Goal: Transaction & Acquisition: Book appointment/travel/reservation

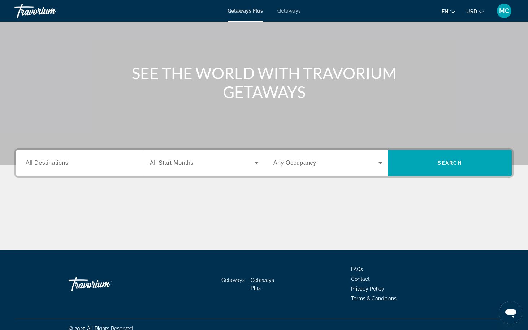
scroll to position [61, 0]
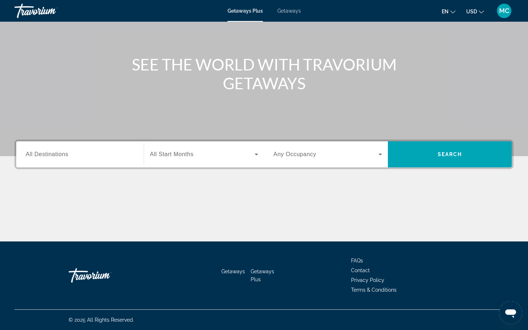
click at [254, 153] on icon "Search widget" at bounding box center [256, 154] width 9 height 9
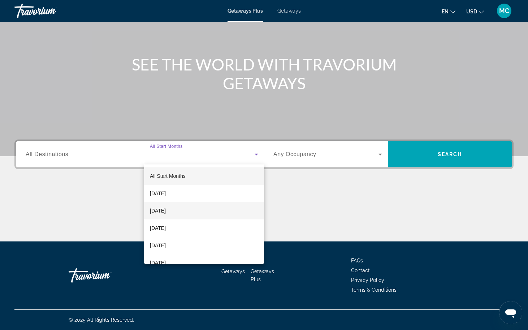
click at [166, 208] on span "[DATE]" at bounding box center [158, 210] width 16 height 9
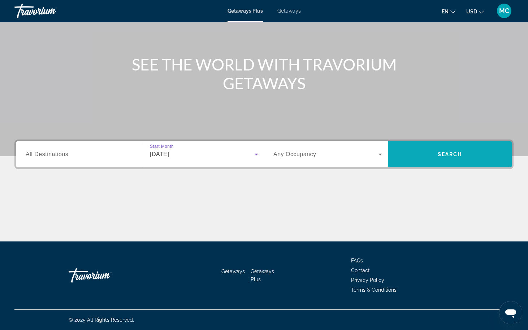
click at [446, 152] on span "Search" at bounding box center [450, 154] width 25 height 6
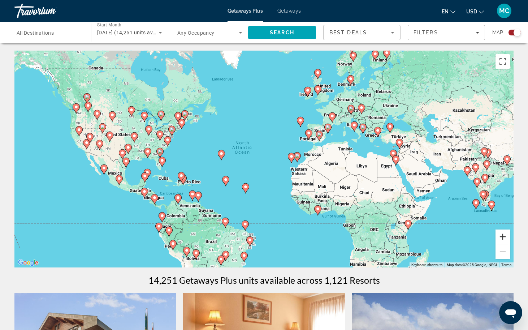
click at [499, 234] on button "Zoom in" at bounding box center [502, 236] width 14 height 14
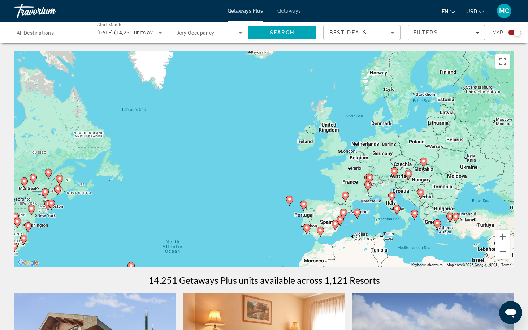
drag, startPoint x: 275, startPoint y: 122, endPoint x: 228, endPoint y: 238, distance: 124.8
click at [228, 238] on div "To activate drag with keyboard, press Alt + Enter. Once in keyboard drag state,…" at bounding box center [263, 159] width 499 height 217
click at [303, 139] on image "Main content" at bounding box center [303, 139] width 4 height 4
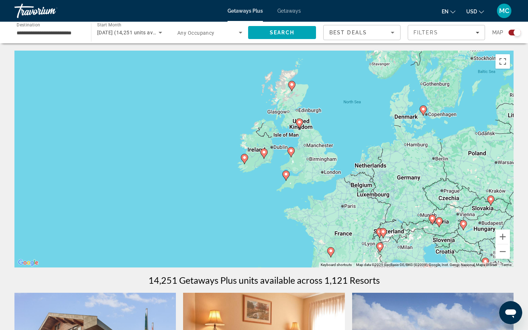
click at [244, 157] on image "Main content" at bounding box center [244, 157] width 4 height 4
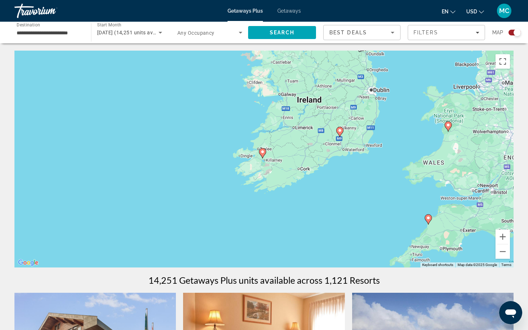
click at [262, 151] on image "Main content" at bounding box center [262, 151] width 4 height 4
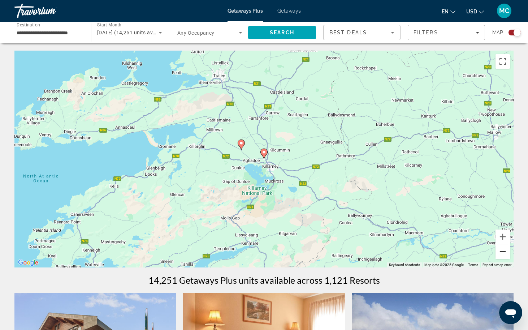
click at [501, 251] on button "Zoom out" at bounding box center [502, 251] width 14 height 14
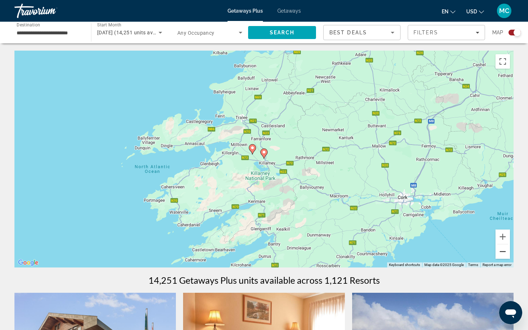
click at [501, 251] on button "Zoom out" at bounding box center [502, 251] width 14 height 14
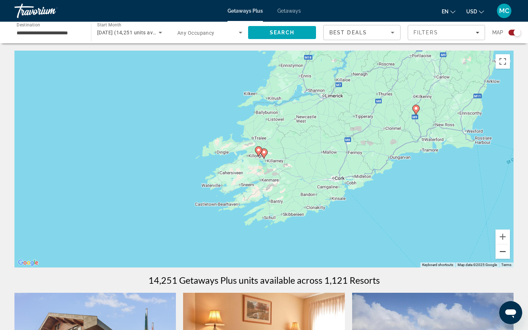
click at [501, 251] on button "Zoom out" at bounding box center [502, 251] width 14 height 14
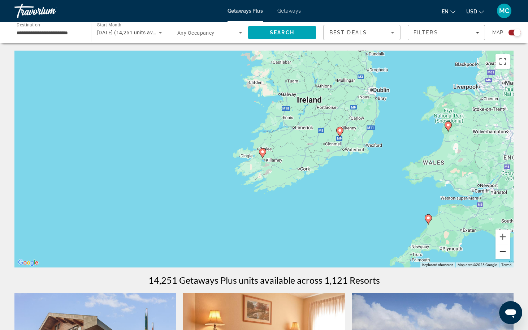
click at [501, 251] on button "Zoom out" at bounding box center [502, 251] width 14 height 14
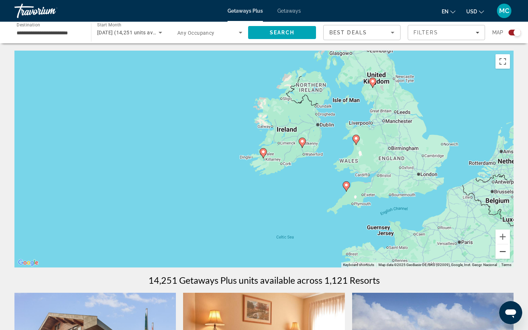
click at [501, 251] on button "Zoom out" at bounding box center [502, 251] width 14 height 14
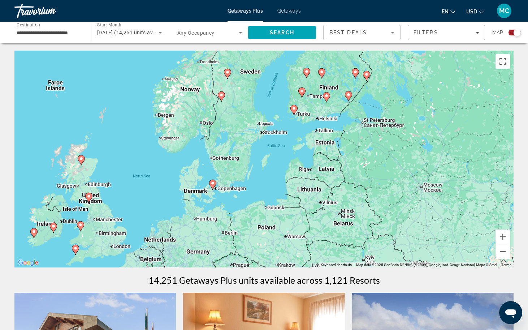
drag, startPoint x: 412, startPoint y: 124, endPoint x: 179, endPoint y: 206, distance: 246.9
click at [179, 206] on div "To activate drag with keyboard, press Alt + Enter. Once in keyboard drag state,…" at bounding box center [263, 159] width 499 height 217
click at [500, 234] on button "Zoom in" at bounding box center [502, 236] width 14 height 14
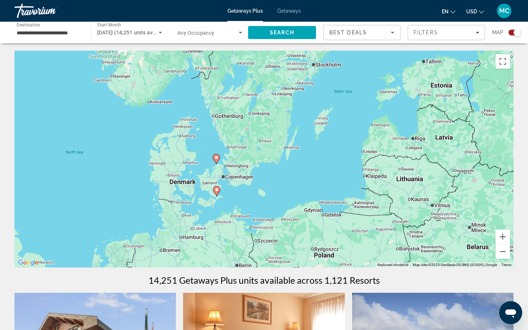
drag, startPoint x: 251, startPoint y: 222, endPoint x: 306, endPoint y: 181, distance: 69.1
click at [306, 181] on div "To activate drag with keyboard, press Alt + Enter. Once in keyboard drag state,…" at bounding box center [263, 159] width 499 height 217
click at [501, 236] on button "Zoom in" at bounding box center [502, 236] width 14 height 14
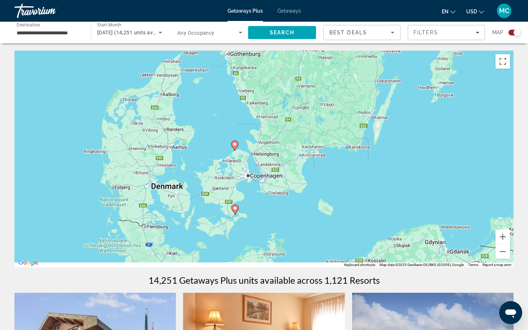
drag, startPoint x: 183, startPoint y: 221, endPoint x: 254, endPoint y: 200, distance: 73.3
click at [254, 200] on div "To activate drag with keyboard, press Alt + Enter. Once in keyboard drag state,…" at bounding box center [263, 159] width 499 height 217
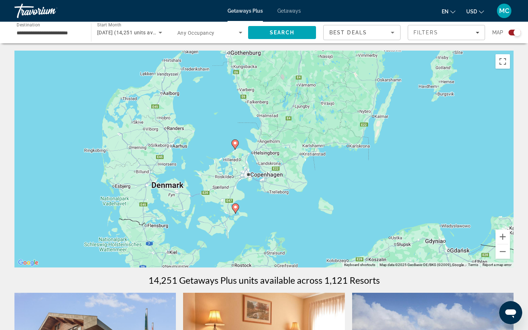
click at [234, 143] on image "Main content" at bounding box center [235, 143] width 4 height 4
type input "**********"
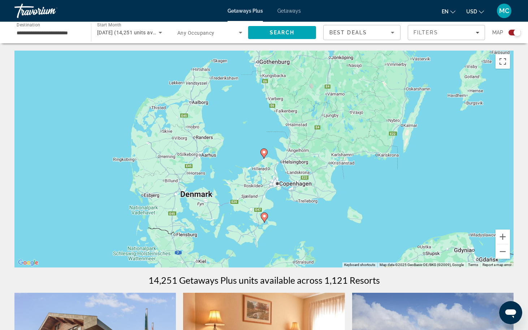
click at [264, 152] on image "Main content" at bounding box center [264, 152] width 4 height 4
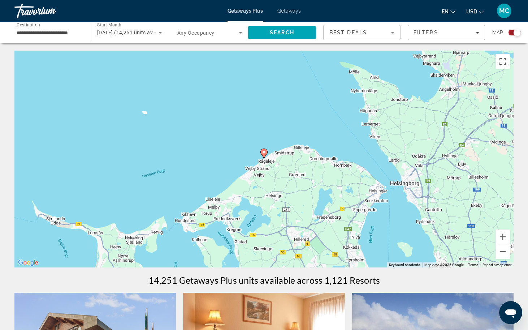
click at [264, 152] on image "Main content" at bounding box center [264, 152] width 4 height 4
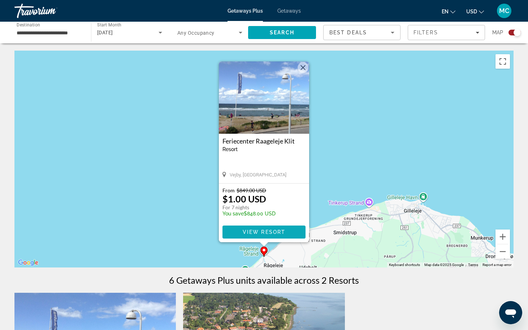
click at [252, 229] on span "Main content" at bounding box center [263, 231] width 83 height 17
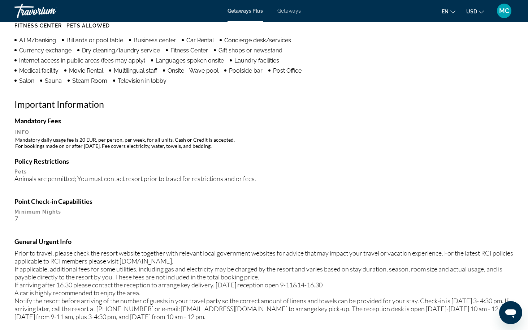
scroll to position [614, 0]
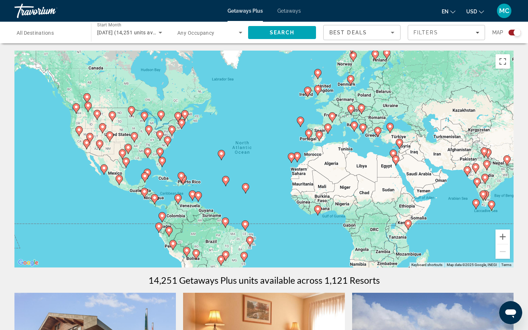
click at [350, 78] on image "Main content" at bounding box center [350, 79] width 4 height 4
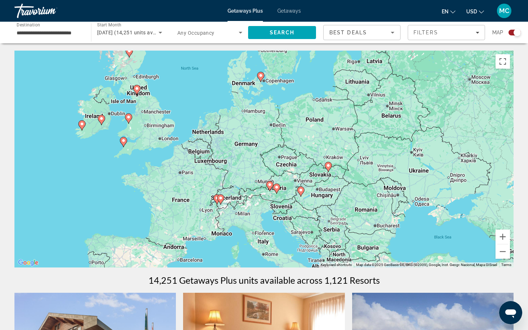
drag, startPoint x: 208, startPoint y: 232, endPoint x: 205, endPoint y: 142, distance: 90.3
click at [205, 142] on div "To activate drag with keyboard, press Alt + Enter. Once in keyboard drag state,…" at bounding box center [263, 159] width 499 height 217
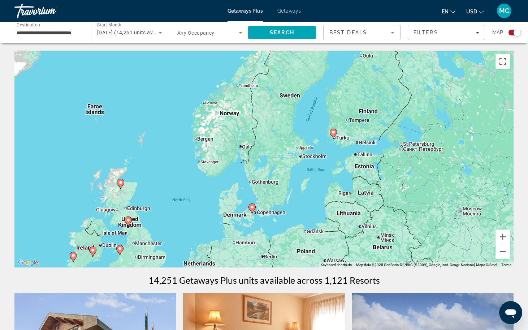
drag, startPoint x: 211, startPoint y: 129, endPoint x: 202, endPoint y: 266, distance: 137.8
click at [202, 266] on div "To activate drag with keyboard, press Alt + Enter. Once in keyboard drag state,…" at bounding box center [263, 159] width 499 height 217
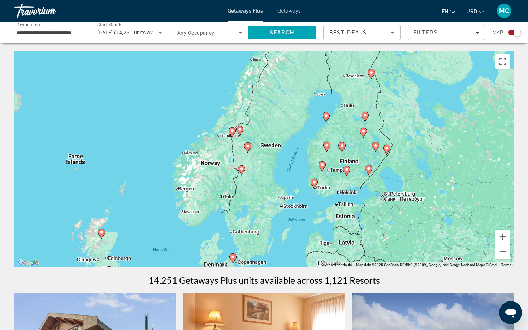
drag, startPoint x: 225, startPoint y: 148, endPoint x: 206, endPoint y: 197, distance: 52.6
click at [206, 197] on div "To activate drag with keyboard, press Alt + Enter. Once in keyboard drag state,…" at bounding box center [263, 159] width 499 height 217
click at [247, 145] on image "Main content" at bounding box center [247, 146] width 4 height 4
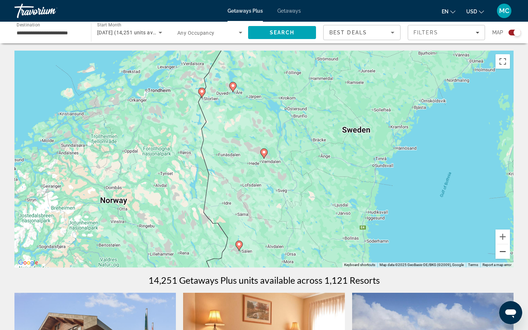
click at [503, 252] on button "Zoom out" at bounding box center [502, 251] width 14 height 14
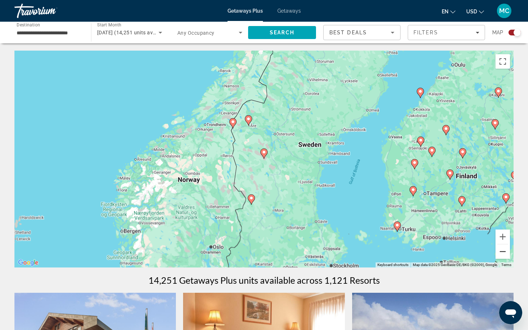
click at [503, 252] on button "Zoom out" at bounding box center [502, 251] width 14 height 14
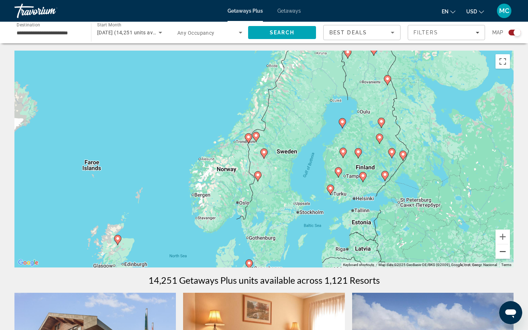
click at [503, 252] on button "Zoom out" at bounding box center [502, 251] width 14 height 14
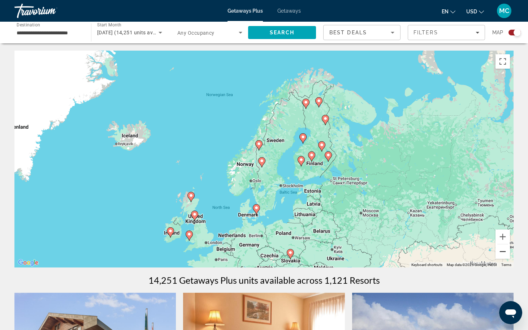
click at [503, 252] on button "Zoom out" at bounding box center [502, 251] width 14 height 14
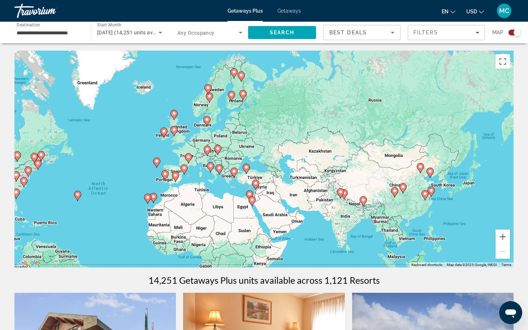
drag, startPoint x: 334, startPoint y: 217, endPoint x: 270, endPoint y: 162, distance: 84.0
click at [270, 162] on div "To navigate, press the arrow keys. To activate drag with keyboard, press Alt + …" at bounding box center [263, 159] width 499 height 217
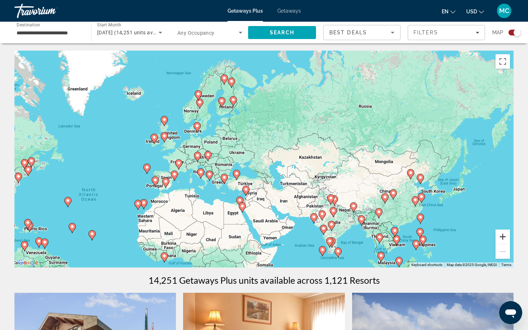
click at [500, 235] on button "Zoom in" at bounding box center [502, 236] width 14 height 14
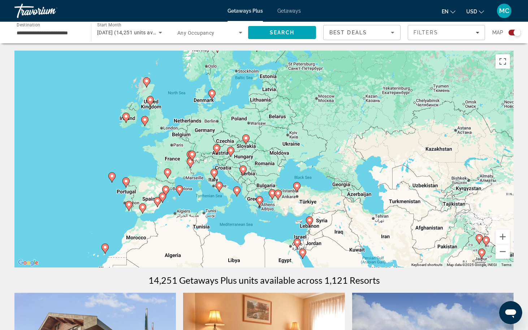
drag, startPoint x: 215, startPoint y: 216, endPoint x: 301, endPoint y: 209, distance: 86.2
click at [301, 209] on div "To navigate, press the arrow keys. To activate drag with keyboard, press Alt + …" at bounding box center [263, 159] width 499 height 217
click at [503, 237] on button "Zoom in" at bounding box center [502, 236] width 14 height 14
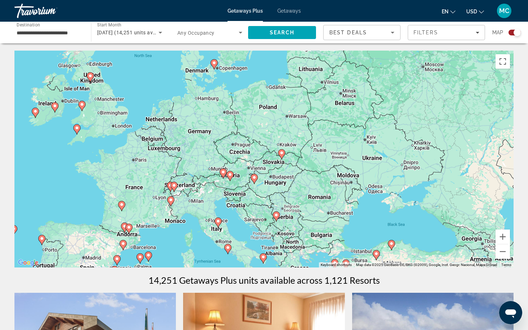
drag, startPoint x: 223, startPoint y: 139, endPoint x: 278, endPoint y: 169, distance: 62.7
click at [278, 169] on div "To navigate, press the arrow keys. To activate drag with keyboard, press Alt + …" at bounding box center [263, 159] width 499 height 217
click at [500, 250] on button "Zoom out" at bounding box center [502, 251] width 14 height 14
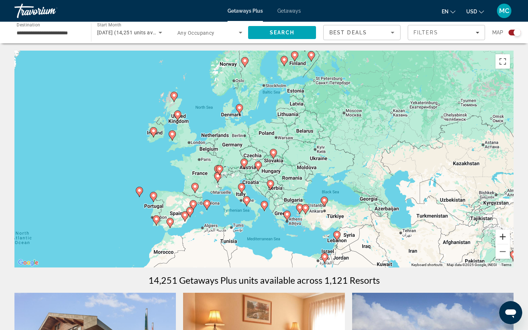
click at [501, 235] on button "Zoom in" at bounding box center [502, 236] width 14 height 14
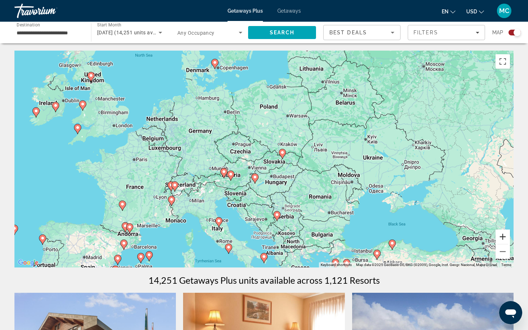
click at [501, 235] on button "Zoom in" at bounding box center [502, 236] width 14 height 14
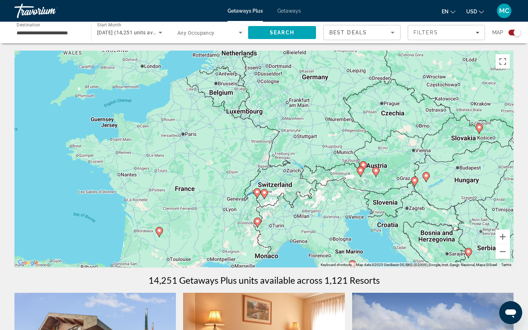
drag, startPoint x: 102, startPoint y: 220, endPoint x: 283, endPoint y: 192, distance: 183.6
click at [283, 192] on div "To navigate, press the arrow keys. To activate drag with keyboard, press Alt + …" at bounding box center [263, 159] width 499 height 217
click at [265, 192] on image "Main content" at bounding box center [264, 192] width 4 height 4
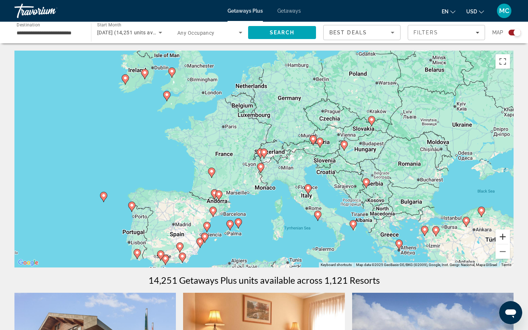
click at [503, 236] on button "Zoom in" at bounding box center [502, 236] width 14 height 14
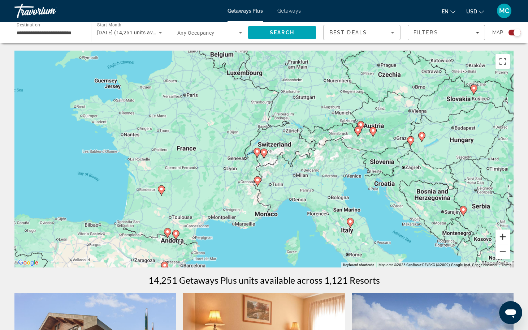
click at [503, 236] on button "Zoom in" at bounding box center [502, 236] width 14 height 14
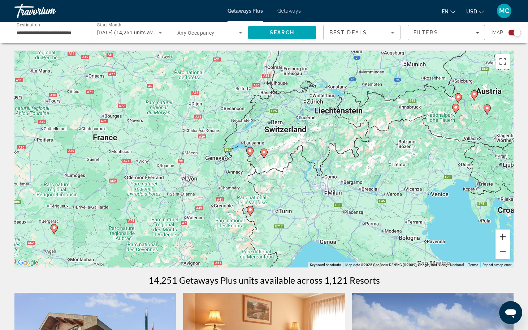
click at [503, 236] on button "Zoom in" at bounding box center [502, 236] width 14 height 14
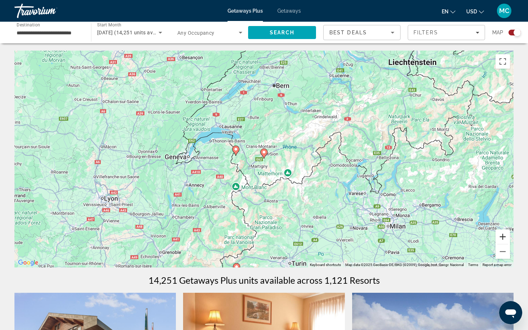
click at [503, 236] on button "Zoom in" at bounding box center [502, 236] width 14 height 14
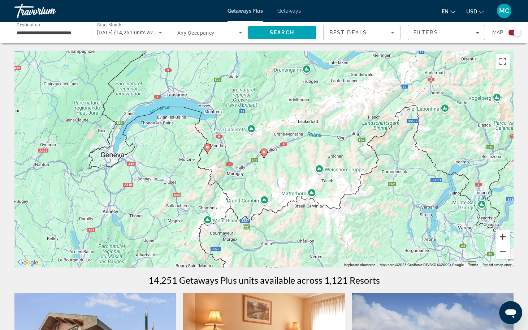
click at [503, 236] on button "Zoom in" at bounding box center [502, 236] width 14 height 14
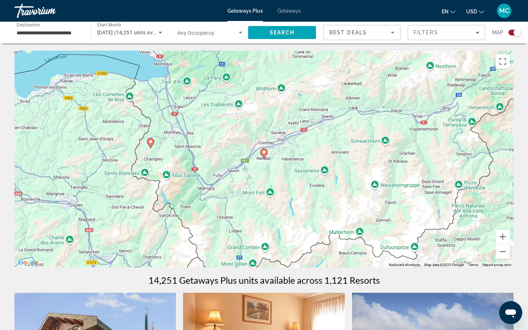
click at [150, 141] on image "Main content" at bounding box center [150, 141] width 4 height 4
type input "**********"
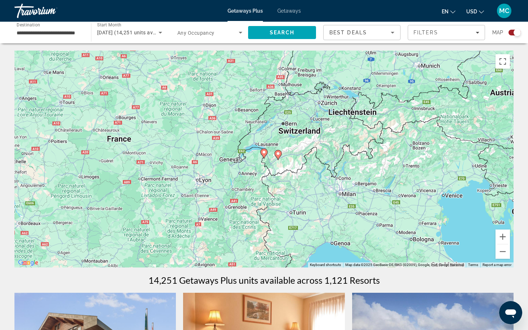
click at [264, 152] on image "Main content" at bounding box center [264, 152] width 4 height 4
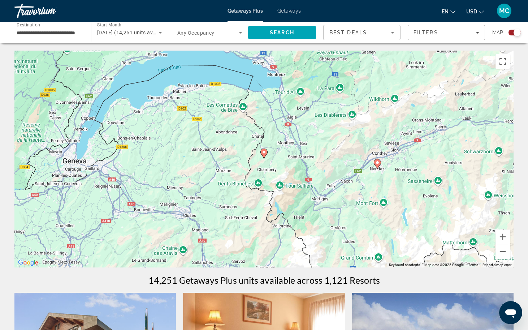
click at [264, 152] on image "Main content" at bounding box center [264, 152] width 4 height 4
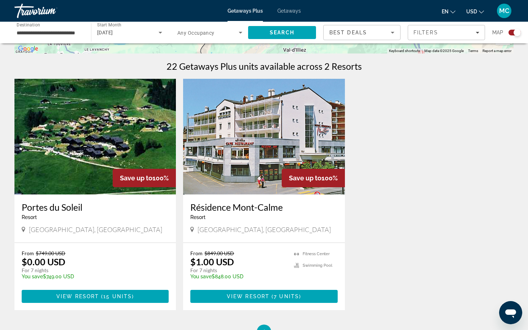
scroll to position [217, 0]
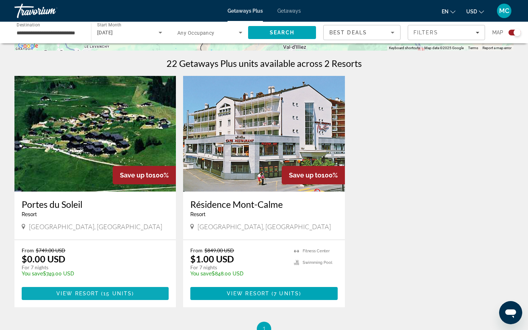
click at [102, 295] on span "( 15 units )" at bounding box center [116, 293] width 35 height 6
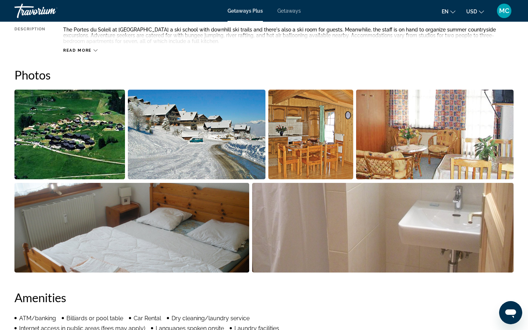
scroll to position [253, 0]
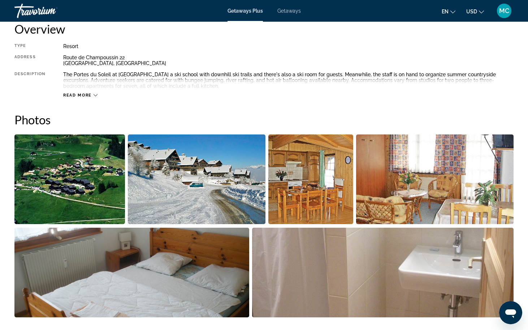
click at [79, 95] on span "Read more" at bounding box center [77, 95] width 29 height 5
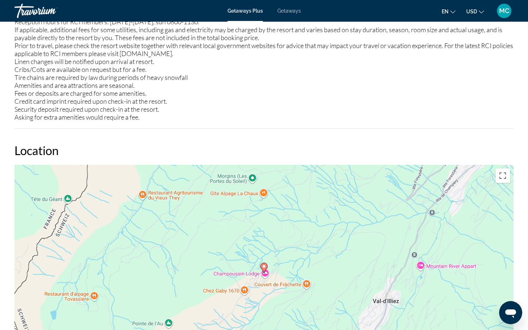
scroll to position [866, 0]
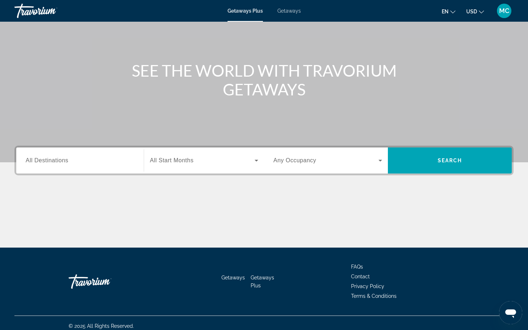
scroll to position [61, 0]
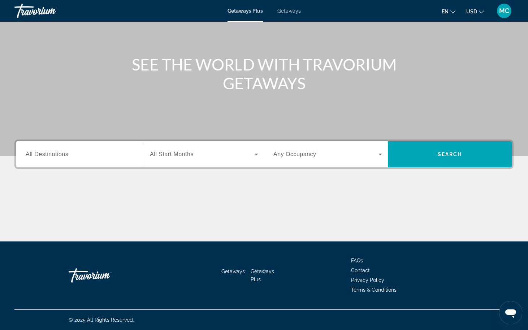
click at [58, 155] on span "All Destinations" at bounding box center [47, 154] width 43 height 6
click at [58, 155] on input "Destination All Destinations" at bounding box center [80, 154] width 109 height 9
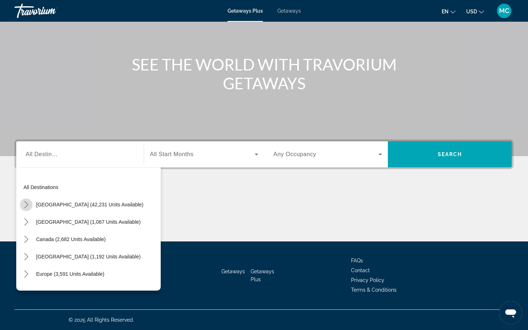
click at [26, 202] on icon "Toggle United States (42,231 units available) submenu" at bounding box center [26, 204] width 4 height 7
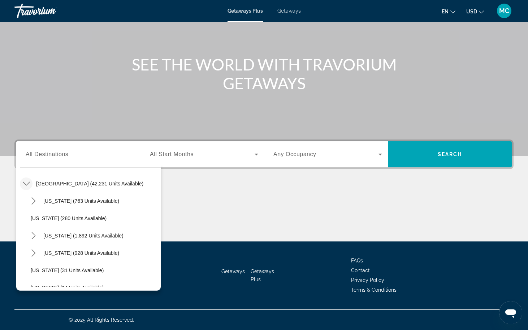
click at [188, 154] on span "All Start Months" at bounding box center [172, 154] width 44 height 6
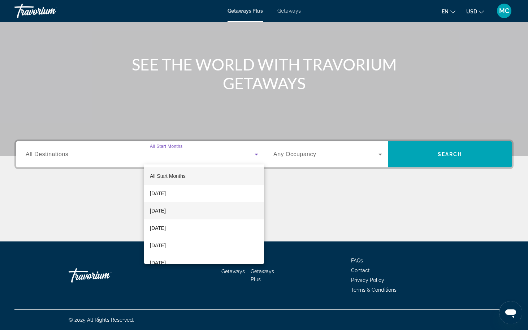
click at [165, 209] on span "[DATE]" at bounding box center [158, 210] width 16 height 9
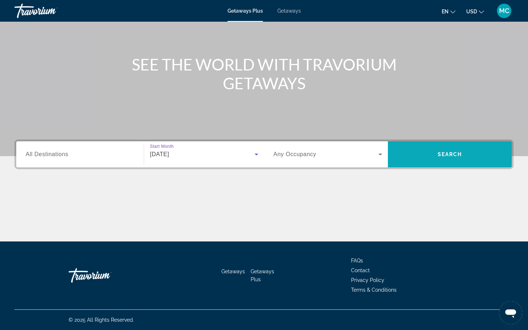
click at [433, 152] on span "Search" at bounding box center [450, 153] width 124 height 17
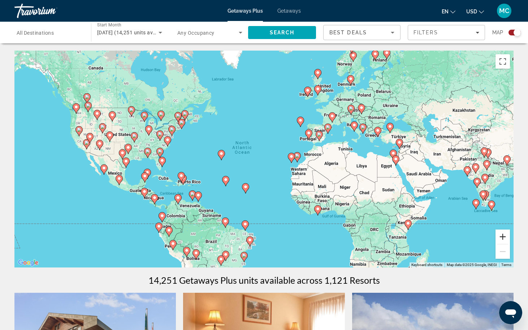
click at [498, 234] on button "Zoom in" at bounding box center [502, 236] width 14 height 14
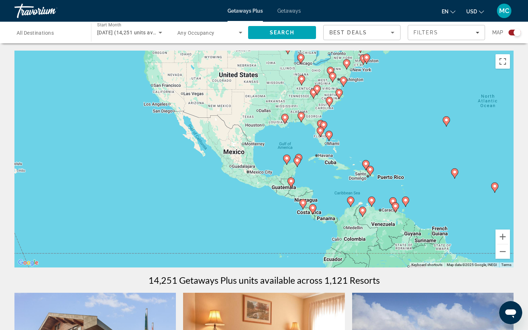
drag, startPoint x: 143, startPoint y: 174, endPoint x: 413, endPoint y: 139, distance: 272.3
click at [413, 139] on div "To activate drag with keyboard, press Alt + Enter. Once in keyboard drag state,…" at bounding box center [263, 159] width 499 height 217
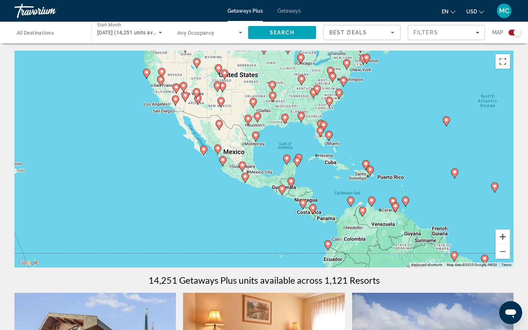
click at [502, 238] on button "Zoom in" at bounding box center [502, 236] width 14 height 14
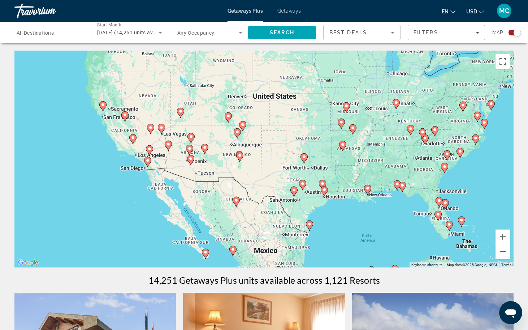
drag, startPoint x: 184, startPoint y: 70, endPoint x: 251, endPoint y: 186, distance: 133.9
click at [251, 186] on div "To activate drag with keyboard, press Alt + Enter. Once in keyboard drag state,…" at bounding box center [263, 159] width 499 height 217
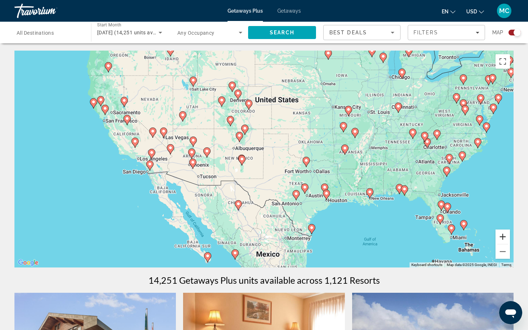
click at [503, 236] on button "Zoom in" at bounding box center [502, 236] width 14 height 14
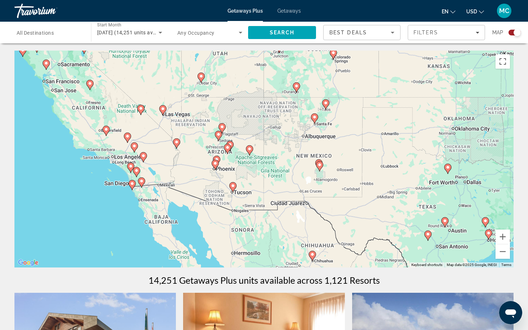
drag, startPoint x: 217, startPoint y: 190, endPoint x: 317, endPoint y: 188, distance: 100.7
click at [317, 188] on div "To activate drag with keyboard, press Alt + Enter. Once in keyboard drag state,…" at bounding box center [263, 159] width 499 height 217
click at [504, 236] on button "Zoom in" at bounding box center [502, 236] width 14 height 14
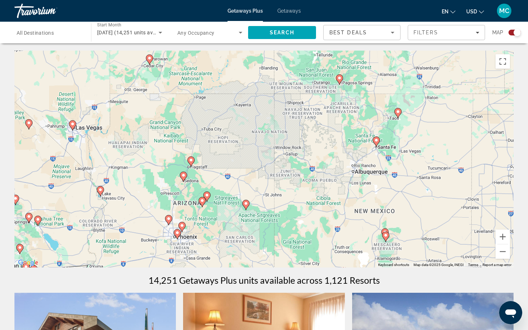
drag, startPoint x: 264, startPoint y: 171, endPoint x: 274, endPoint y: 231, distance: 60.2
click at [274, 231] on div "To activate drag with keyboard, press Alt + Enter. Once in keyboard drag state,…" at bounding box center [263, 159] width 499 height 217
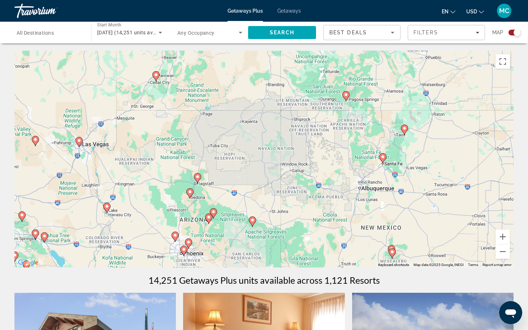
drag, startPoint x: 266, startPoint y: 160, endPoint x: 274, endPoint y: 179, distance: 20.9
click at [274, 179] on div "To activate drag with keyboard, press Alt + Enter. Once in keyboard drag state,…" at bounding box center [263, 159] width 499 height 217
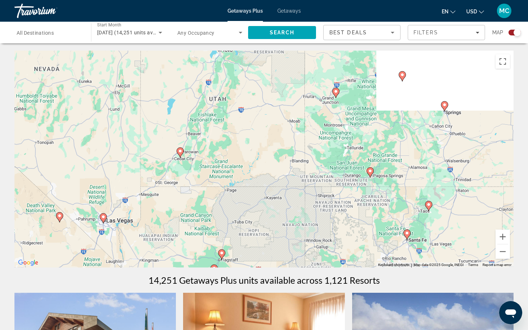
drag, startPoint x: 275, startPoint y: 143, endPoint x: 313, endPoint y: 262, distance: 124.9
click at [313, 262] on div "To activate drag with keyboard, press Alt + Enter. Once in keyboard drag state,…" at bounding box center [263, 159] width 499 height 217
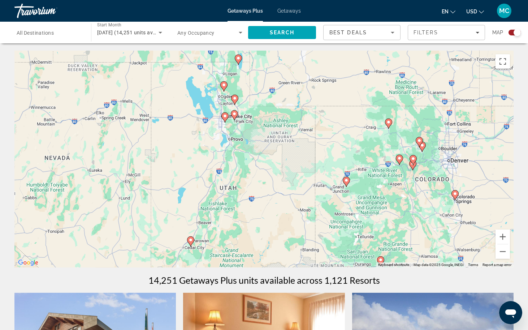
drag, startPoint x: 273, startPoint y: 197, endPoint x: 273, endPoint y: 244, distance: 46.9
click at [273, 244] on div "To activate drag with keyboard, press Alt + Enter. Once in keyboard drag state,…" at bounding box center [263, 159] width 499 height 217
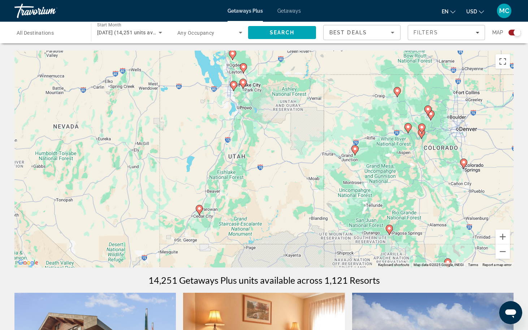
drag, startPoint x: 235, startPoint y: 235, endPoint x: 244, endPoint y: 203, distance: 34.1
click at [244, 203] on div "To activate drag with keyboard, press Alt + Enter. Once in keyboard drag state,…" at bounding box center [263, 159] width 499 height 217
click at [199, 209] on image "Main content" at bounding box center [199, 208] width 4 height 4
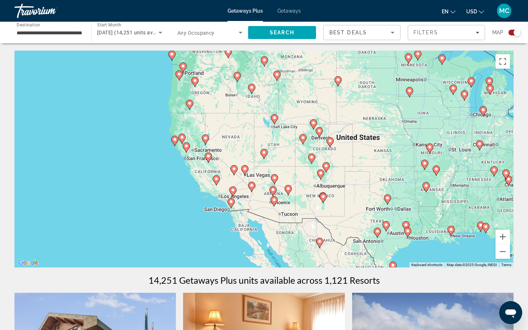
click at [264, 153] on image "Main content" at bounding box center [264, 152] width 4 height 4
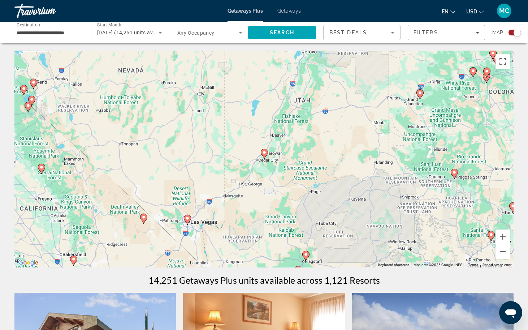
click at [264, 153] on image "Main content" at bounding box center [264, 152] width 4 height 4
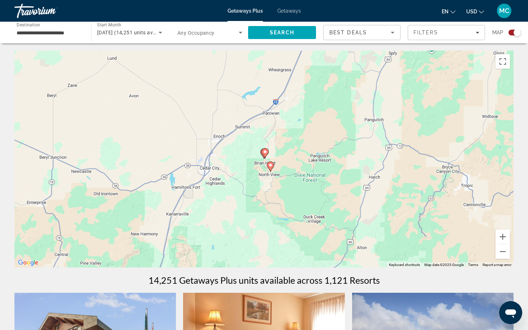
click at [265, 151] on image "Main content" at bounding box center [265, 151] width 4 height 4
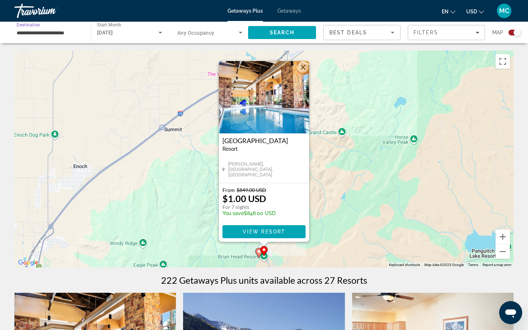
click at [53, 32] on input "**********" at bounding box center [49, 33] width 65 height 9
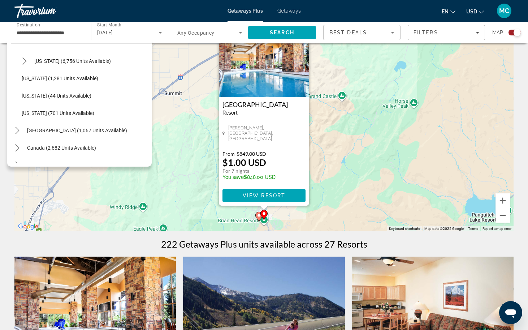
scroll to position [664, 0]
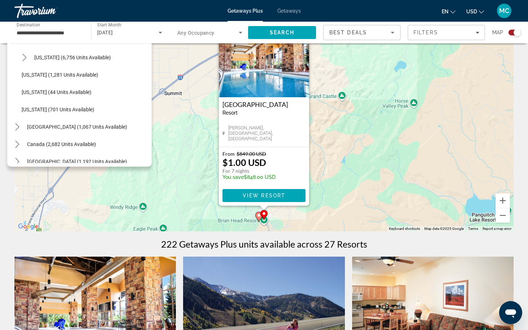
click at [171, 139] on div "To activate drag with keyboard, press Alt + Enter. Once in keyboard drag state,…" at bounding box center [263, 122] width 499 height 217
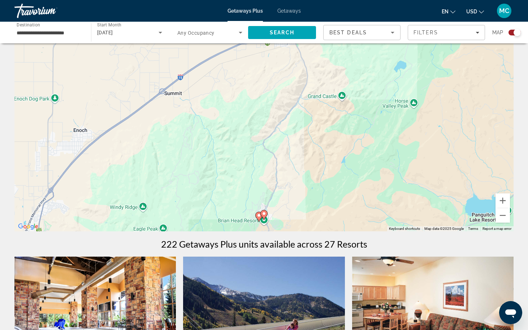
scroll to position [72, 0]
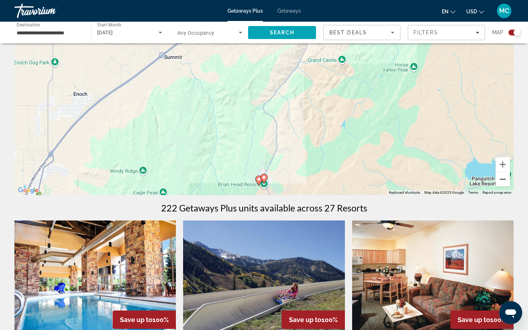
click at [501, 180] on button "Zoom out" at bounding box center [502, 179] width 14 height 14
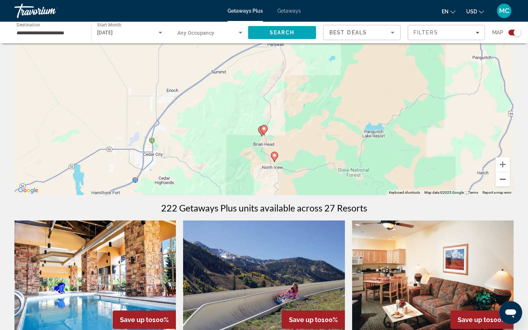
click at [501, 180] on button "Zoom out" at bounding box center [502, 179] width 14 height 14
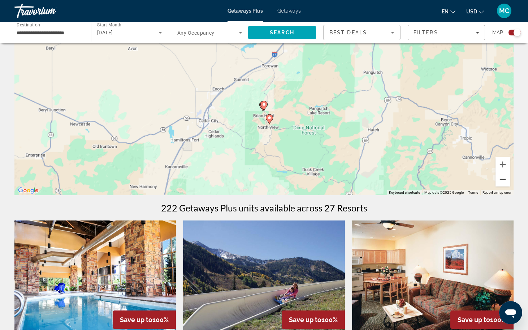
click at [501, 180] on button "Zoom out" at bounding box center [502, 179] width 14 height 14
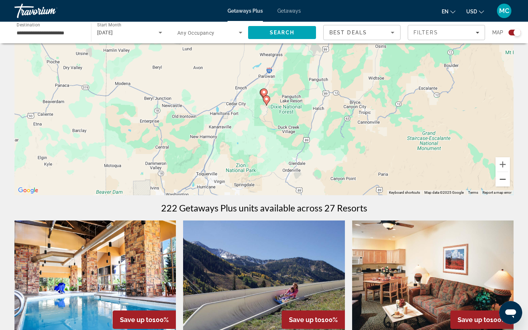
click at [501, 180] on button "Zoom out" at bounding box center [502, 179] width 14 height 14
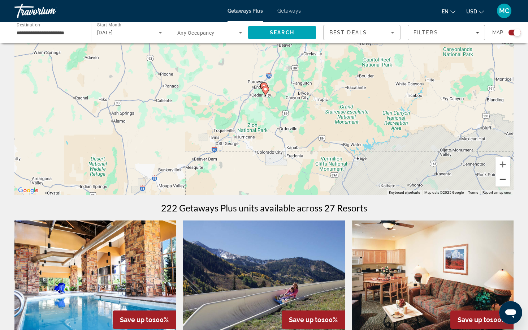
click at [501, 180] on button "Zoom out" at bounding box center [502, 179] width 14 height 14
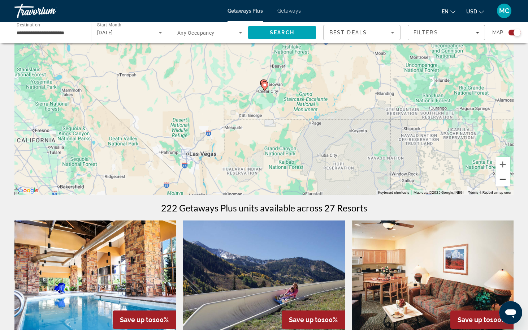
click at [501, 180] on button "Zoom out" at bounding box center [502, 179] width 14 height 14
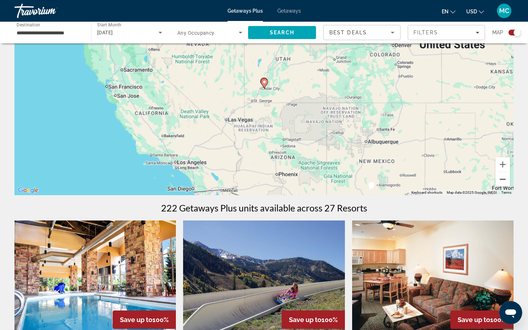
click at [501, 180] on button "Zoom out" at bounding box center [502, 179] width 14 height 14
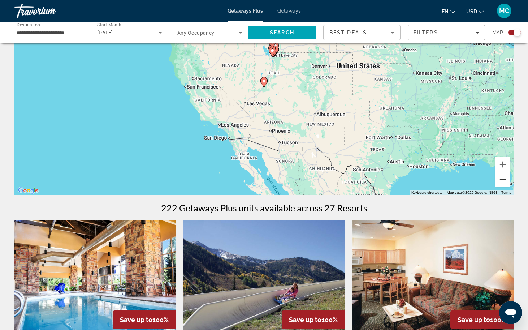
click at [501, 180] on button "Zoom out" at bounding box center [502, 179] width 14 height 14
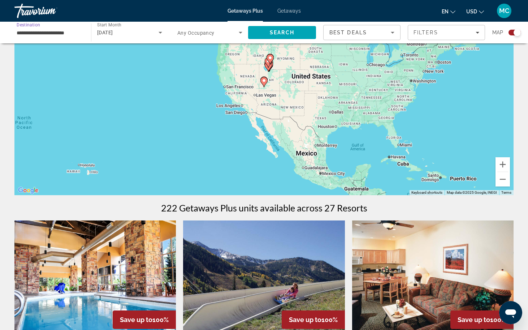
click at [60, 32] on input "**********" at bounding box center [49, 33] width 65 height 9
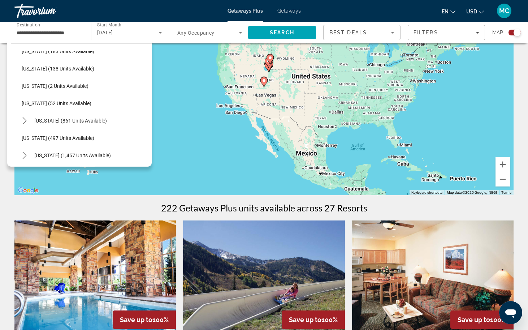
scroll to position [0, 0]
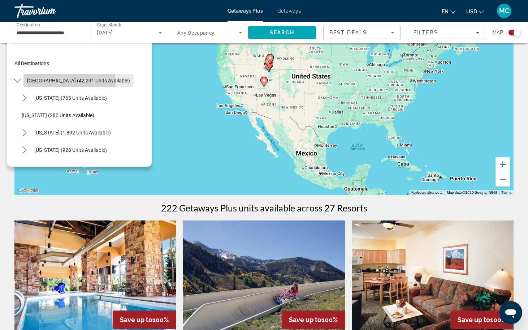
click at [40, 82] on span "[GEOGRAPHIC_DATA] (42,231 units available)" at bounding box center [78, 81] width 103 height 6
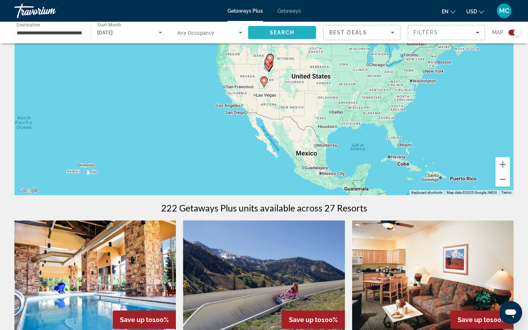
click at [271, 34] on span "Search" at bounding box center [282, 33] width 25 height 6
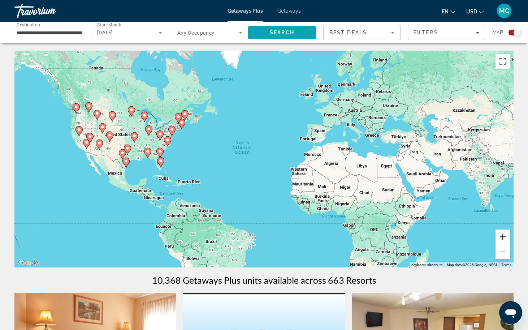
click at [505, 239] on button "Zoom in" at bounding box center [502, 236] width 14 height 14
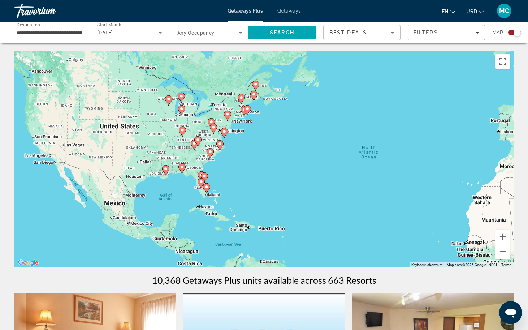
drag, startPoint x: 140, startPoint y: 155, endPoint x: 290, endPoint y: 171, distance: 150.7
click at [290, 171] on div "To activate drag with keyboard, press Alt + Enter. Once in keyboard drag state,…" at bounding box center [263, 159] width 499 height 217
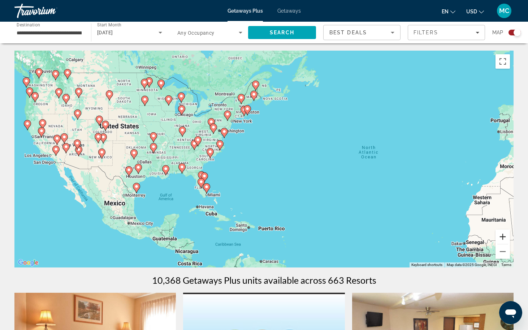
click at [503, 237] on button "Zoom in" at bounding box center [502, 236] width 14 height 14
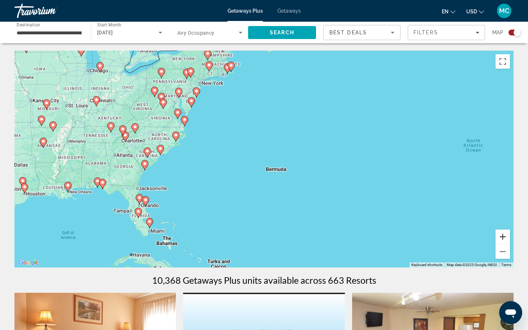
click at [501, 232] on button "Zoom in" at bounding box center [502, 236] width 14 height 14
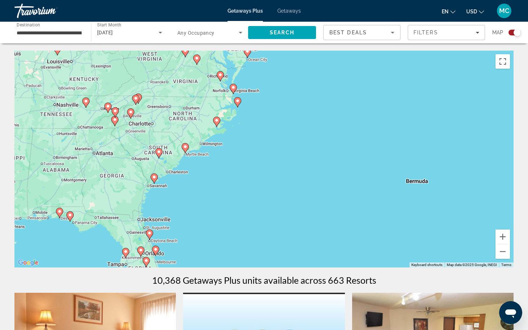
drag, startPoint x: 166, startPoint y: 170, endPoint x: 297, endPoint y: 172, distance: 130.3
click at [297, 172] on div "To activate drag with keyboard, press Alt + Enter. Once in keyboard drag state,…" at bounding box center [263, 159] width 499 height 217
click at [503, 235] on button "Zoom in" at bounding box center [502, 236] width 14 height 14
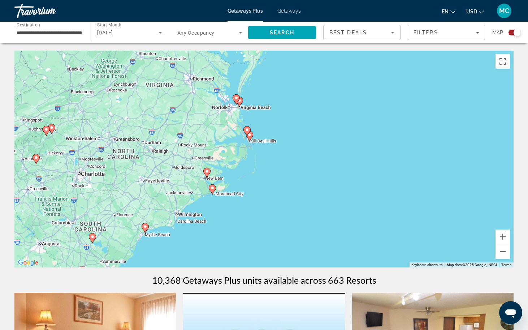
drag, startPoint x: 273, startPoint y: 105, endPoint x: 324, endPoint y: 211, distance: 117.2
click at [324, 211] on div "To activate drag with keyboard, press Alt + Enter. Once in keyboard drag state,…" at bounding box center [263, 159] width 499 height 217
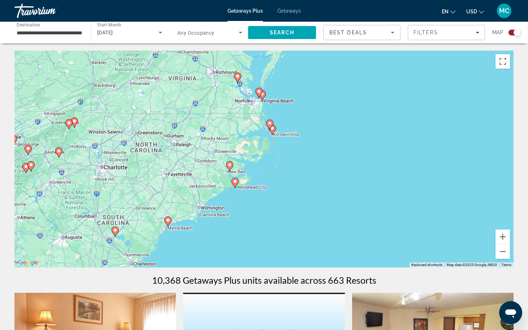
drag, startPoint x: 264, startPoint y: 203, endPoint x: 274, endPoint y: 175, distance: 30.2
click at [274, 175] on div "To activate drag with keyboard, press Alt + Enter. Once in keyboard drag state,…" at bounding box center [263, 159] width 499 height 217
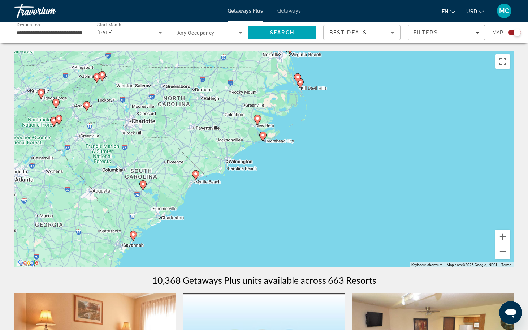
drag, startPoint x: 230, startPoint y: 223, endPoint x: 258, endPoint y: 177, distance: 54.7
click at [258, 177] on div "To activate drag with keyboard, press Alt + Enter. Once in keyboard drag state,…" at bounding box center [263, 159] width 499 height 217
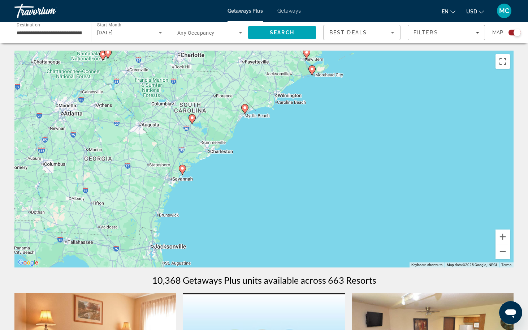
drag, startPoint x: 187, startPoint y: 230, endPoint x: 236, endPoint y: 163, distance: 82.9
click at [236, 163] on div "To activate drag with keyboard, press Alt + Enter. Once in keyboard drag state,…" at bounding box center [263, 159] width 499 height 217
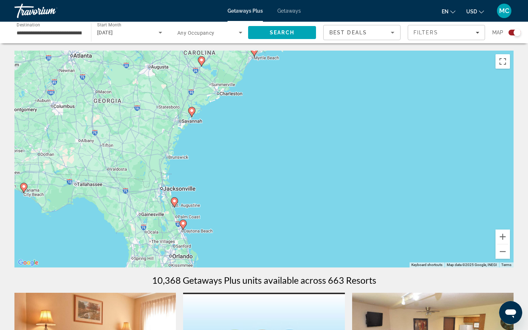
drag, startPoint x: 201, startPoint y: 211, endPoint x: 212, endPoint y: 150, distance: 62.2
click at [212, 150] on div "To activate drag with keyboard, press Alt + Enter. Once in keyboard drag state,…" at bounding box center [263, 159] width 499 height 217
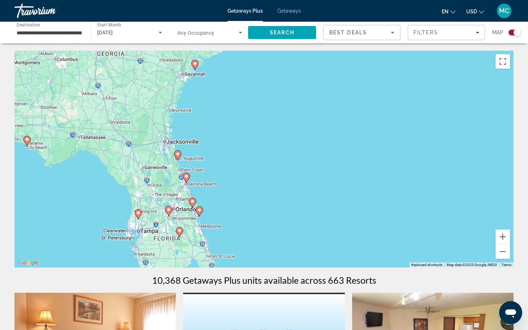
drag, startPoint x: 213, startPoint y: 202, endPoint x: 215, endPoint y: 159, distance: 43.0
click at [215, 159] on div "To activate drag with keyboard, press Alt + Enter. Once in keyboard drag state,…" at bounding box center [263, 159] width 499 height 217
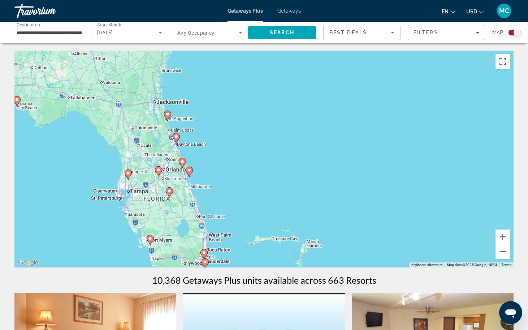
drag, startPoint x: 216, startPoint y: 206, endPoint x: 206, endPoint y: 164, distance: 43.8
click at [206, 164] on div "To activate drag with keyboard, press Alt + Enter. Once in keyboard drag state,…" at bounding box center [263, 159] width 499 height 217
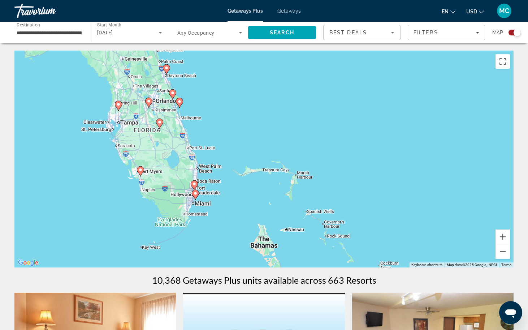
drag, startPoint x: 231, startPoint y: 210, endPoint x: 222, endPoint y: 136, distance: 74.6
click at [222, 136] on div "To activate drag with keyboard, press Alt + Enter. Once in keyboard drag state,…" at bounding box center [263, 159] width 499 height 217
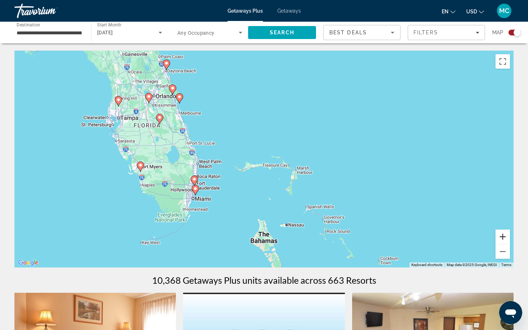
click at [503, 236] on button "Zoom in" at bounding box center [502, 236] width 14 height 14
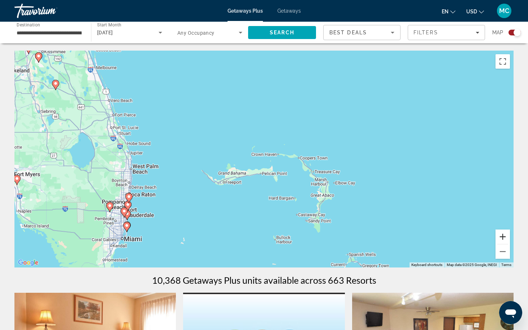
click at [503, 236] on button "Zoom in" at bounding box center [502, 236] width 14 height 14
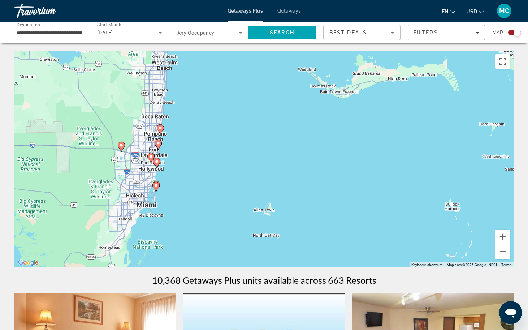
drag, startPoint x: 90, startPoint y: 220, endPoint x: 258, endPoint y: 103, distance: 204.5
click at [258, 103] on div "To activate drag with keyboard, press Alt + Enter. Once in keyboard drag state,…" at bounding box center [263, 159] width 499 height 217
click at [505, 234] on button "Zoom in" at bounding box center [502, 236] width 14 height 14
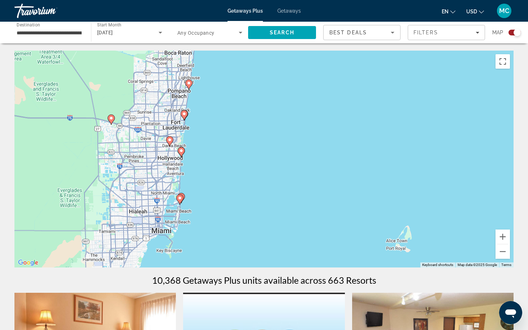
drag, startPoint x: 118, startPoint y: 170, endPoint x: 252, endPoint y: 149, distance: 135.3
click at [252, 149] on div "To activate drag with keyboard, press Alt + Enter. Once in keyboard drag state,…" at bounding box center [263, 159] width 499 height 217
click at [504, 252] on button "Zoom out" at bounding box center [502, 251] width 14 height 14
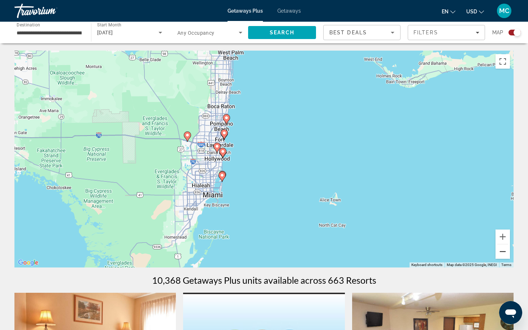
click at [504, 252] on button "Zoom out" at bounding box center [502, 251] width 14 height 14
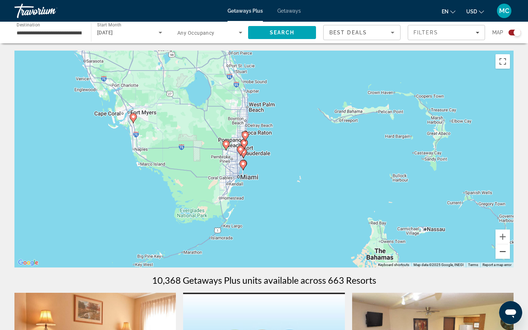
click at [504, 252] on button "Zoom out" at bounding box center [502, 251] width 14 height 14
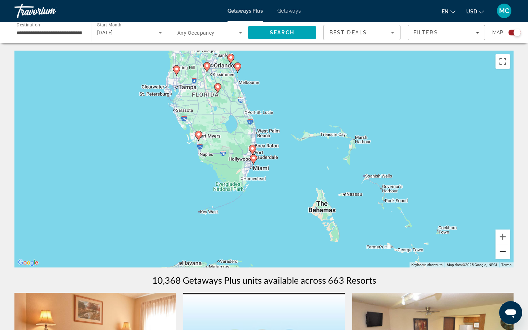
click at [504, 252] on button "Zoom out" at bounding box center [502, 251] width 14 height 14
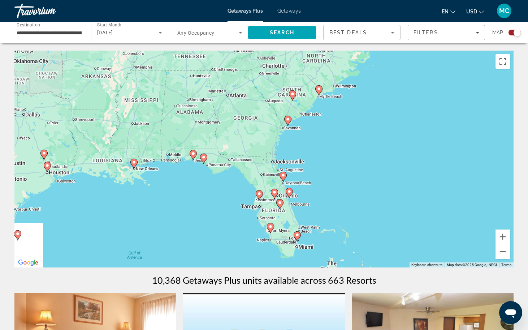
drag, startPoint x: 321, startPoint y: 167, endPoint x: 391, endPoint y: 305, distance: 155.0
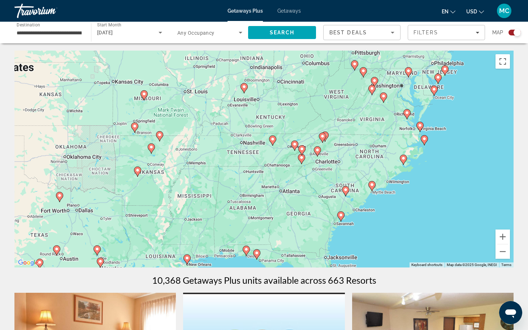
drag, startPoint x: 413, startPoint y: 223, endPoint x: 416, endPoint y: 287, distance: 63.6
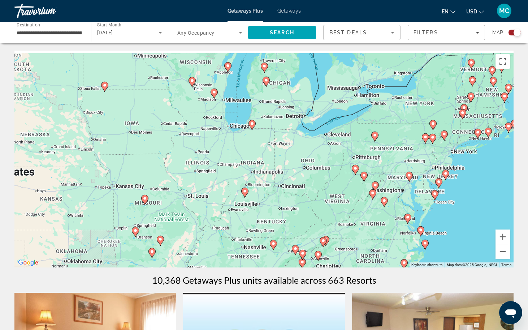
drag, startPoint x: 462, startPoint y: 209, endPoint x: 444, endPoint y: 278, distance: 71.7
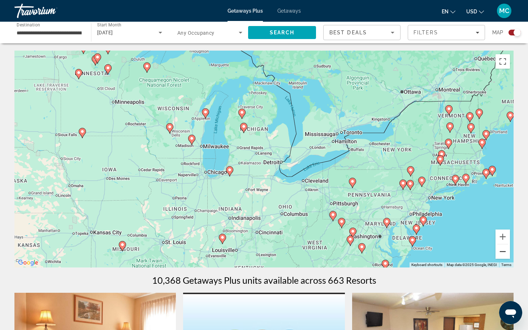
click at [504, 249] on button "Zoom out" at bounding box center [502, 251] width 14 height 14
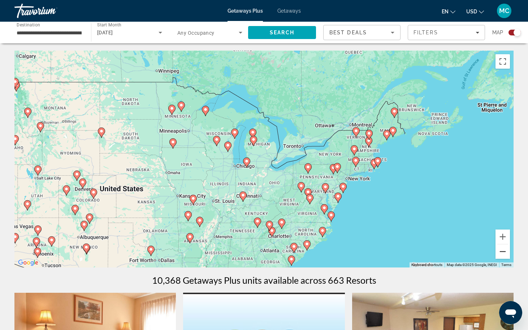
click at [504, 249] on button "Zoom out" at bounding box center [502, 251] width 14 height 14
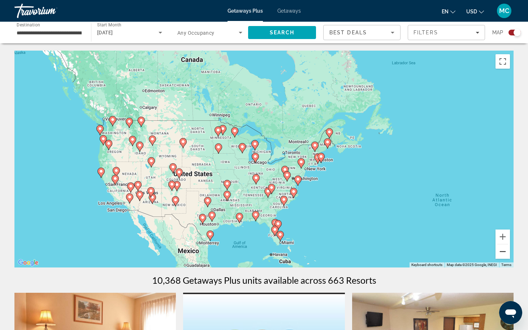
click at [504, 249] on button "Zoom out" at bounding box center [502, 251] width 14 height 14
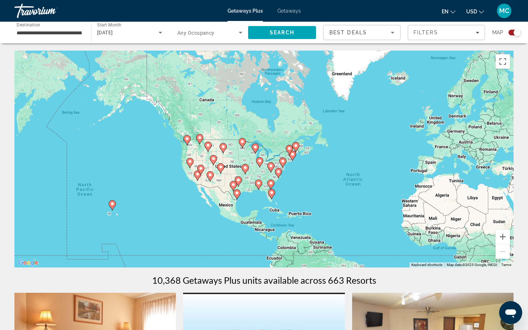
click at [62, 31] on input "**********" at bounding box center [49, 33] width 65 height 9
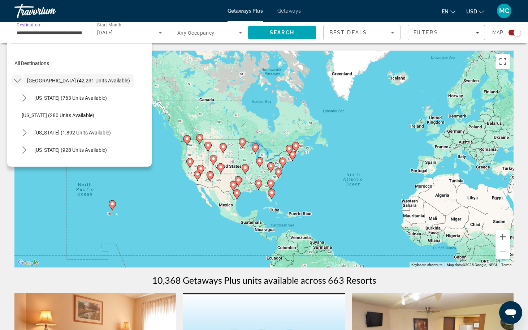
click at [19, 80] on icon "Toggle United States (42,231 units available) submenu" at bounding box center [17, 80] width 7 height 7
click at [19, 116] on icon "Toggle Canada (2,682 units available) submenu" at bounding box center [17, 115] width 4 height 7
click at [35, 116] on span "Canada (2,682 units available)" at bounding box center [61, 115] width 69 height 6
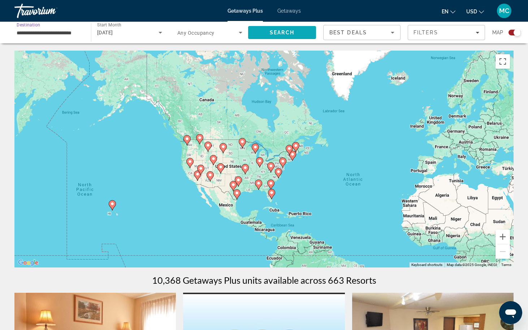
click at [278, 36] on span "Search" at bounding box center [282, 32] width 68 height 17
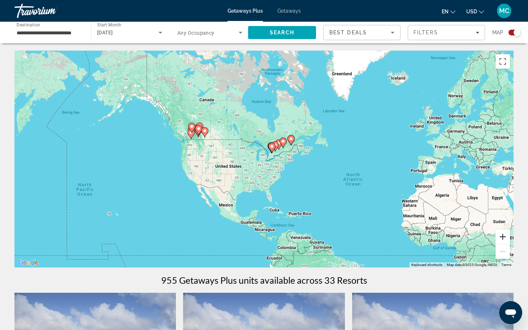
click at [501, 239] on button "Zoom in" at bounding box center [502, 236] width 14 height 14
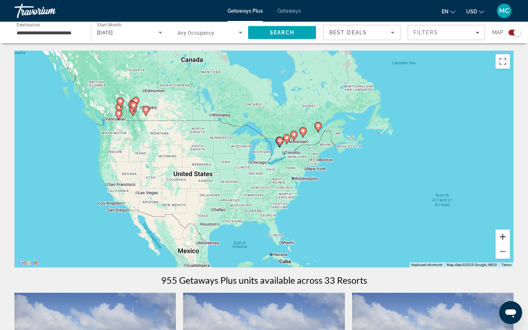
click at [501, 236] on button "Zoom in" at bounding box center [502, 236] width 14 height 14
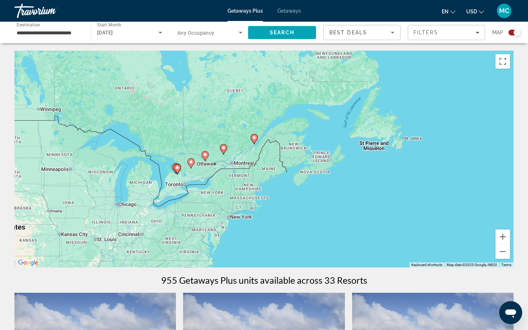
drag, startPoint x: 302, startPoint y: 168, endPoint x: 183, endPoint y: 207, distance: 124.9
click at [183, 207] on div "To activate drag with keyboard, press Alt + Enter. Once in keyboard drag state,…" at bounding box center [263, 159] width 499 height 217
click at [500, 236] on button "Zoom in" at bounding box center [502, 236] width 14 height 14
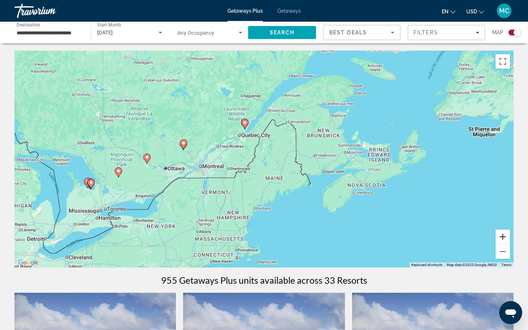
click at [501, 237] on button "Zoom in" at bounding box center [502, 236] width 14 height 14
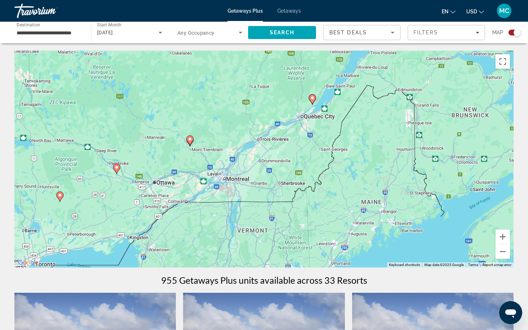
drag, startPoint x: 227, startPoint y: 185, endPoint x: 315, endPoint y: 190, distance: 87.9
click at [315, 190] on div "To activate drag with keyboard, press Alt + Enter. Once in keyboard drag state,…" at bounding box center [263, 159] width 499 height 217
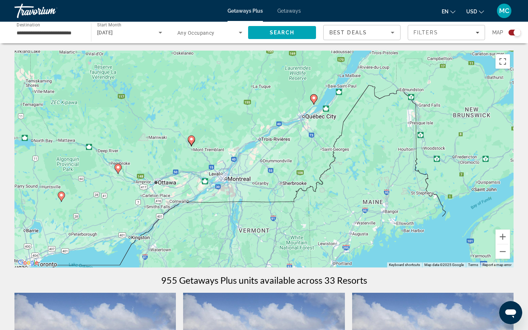
click at [191, 138] on image "Main content" at bounding box center [191, 139] width 4 height 4
type input "**********"
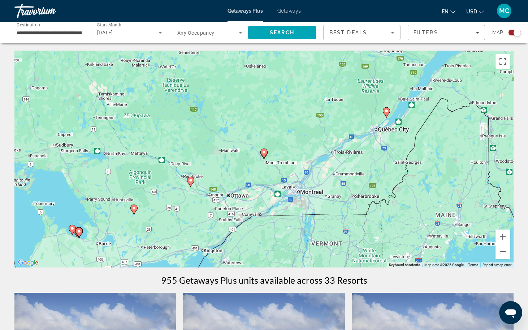
click at [263, 153] on image "Main content" at bounding box center [264, 152] width 4 height 4
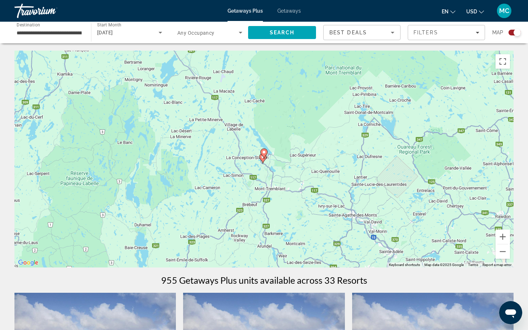
click at [263, 153] on image "Main content" at bounding box center [264, 152] width 4 height 4
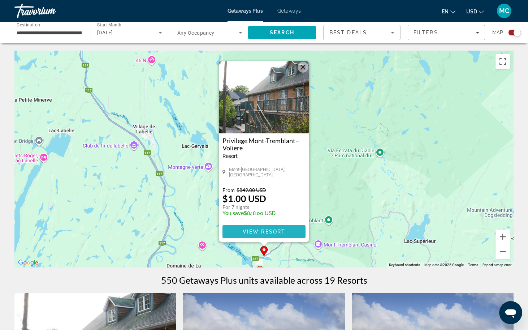
click at [266, 231] on span "View Resort" at bounding box center [264, 232] width 43 height 6
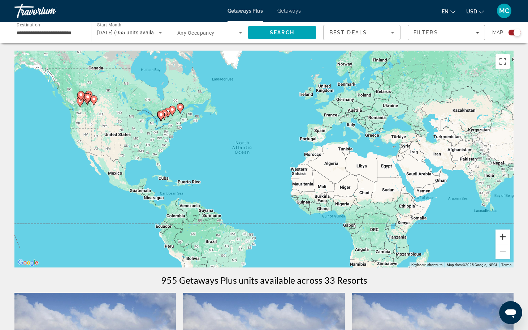
click at [500, 236] on button "Zoom in" at bounding box center [502, 236] width 14 height 14
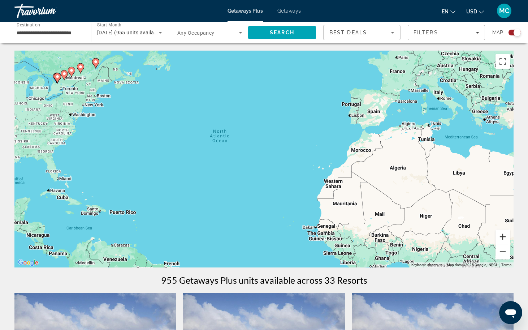
click at [502, 238] on button "Zoom in" at bounding box center [502, 236] width 14 height 14
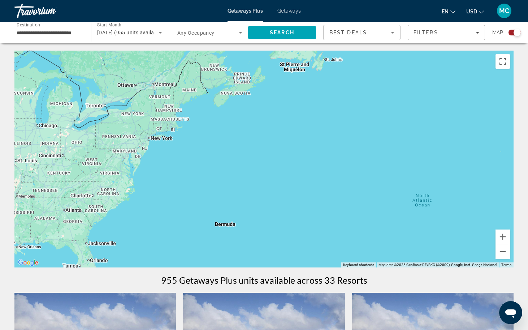
drag, startPoint x: 101, startPoint y: 187, endPoint x: 349, endPoint y: 276, distance: 263.4
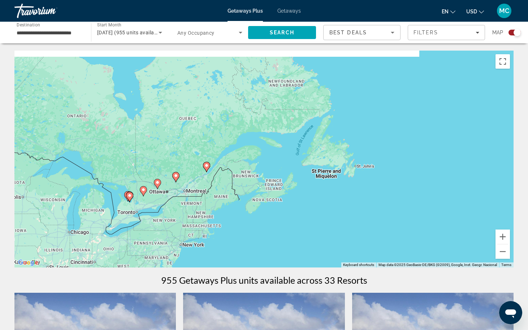
drag, startPoint x: 179, startPoint y: 174, endPoint x: 213, endPoint y: 290, distance: 121.3
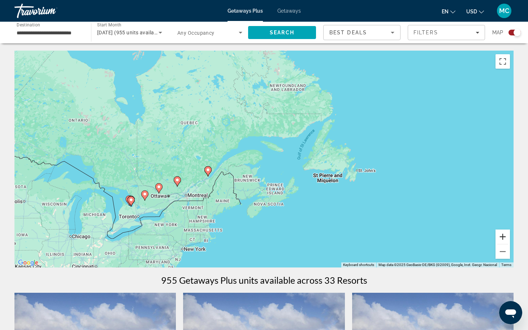
click at [506, 236] on button "Zoom in" at bounding box center [502, 236] width 14 height 14
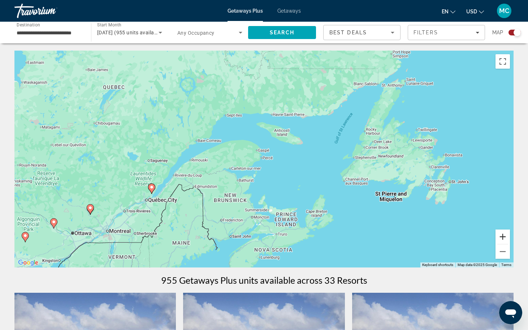
click at [504, 238] on button "Zoom in" at bounding box center [502, 236] width 14 height 14
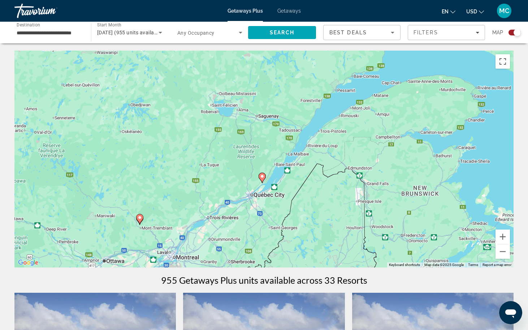
drag, startPoint x: 125, startPoint y: 228, endPoint x: 356, endPoint y: 177, distance: 236.5
click at [356, 177] on div "To activate drag with keyboard, press Alt + Enter. Once in keyboard drag state,…" at bounding box center [263, 159] width 499 height 217
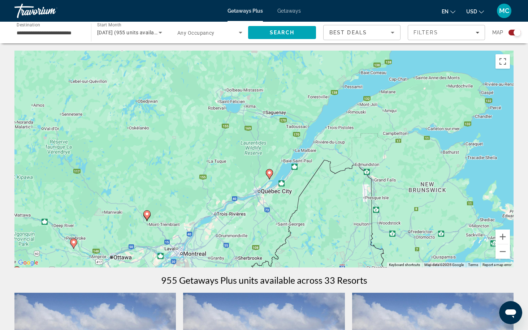
click at [269, 173] on image "Main content" at bounding box center [269, 172] width 4 height 4
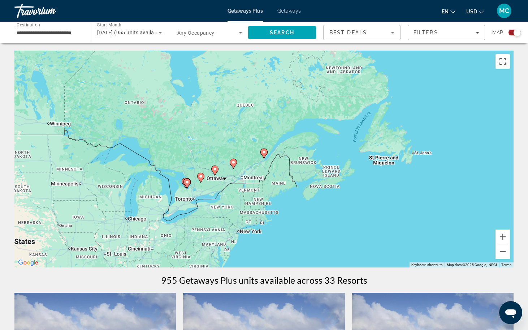
click at [263, 151] on image "Main content" at bounding box center [264, 152] width 4 height 4
type input "**********"
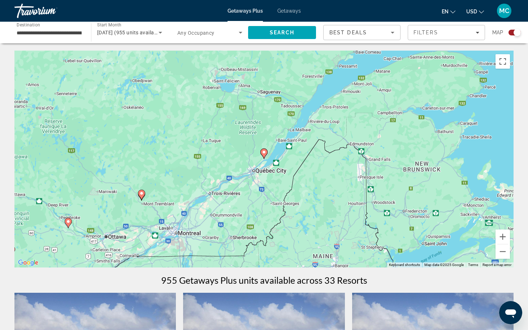
click at [263, 153] on image "Main content" at bounding box center [264, 152] width 4 height 4
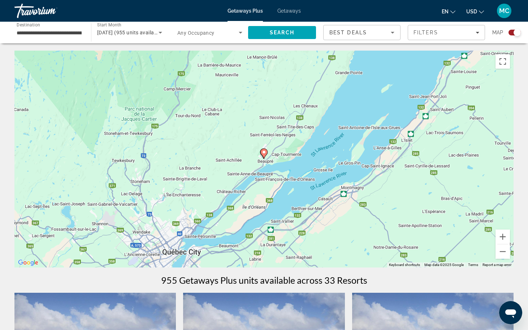
click at [263, 153] on image "Main content" at bounding box center [264, 152] width 4 height 4
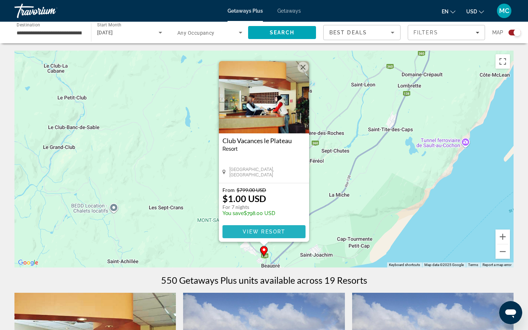
click at [256, 234] on span "View Resort" at bounding box center [264, 232] width 43 height 6
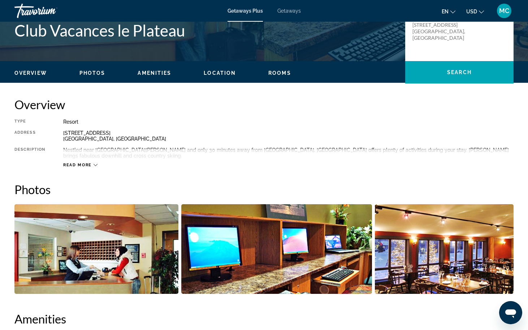
scroll to position [181, 0]
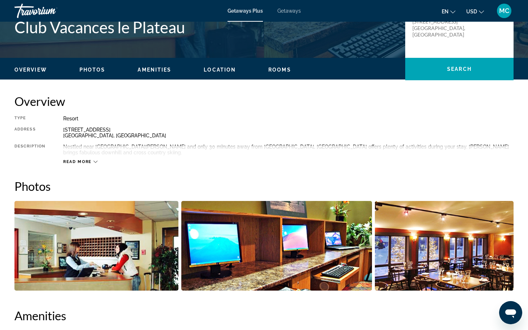
click at [83, 161] on span "Read more" at bounding box center [77, 161] width 29 height 5
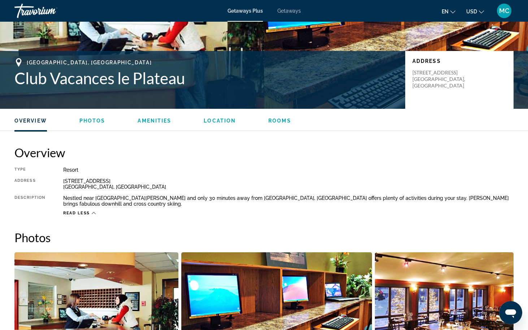
scroll to position [0, 0]
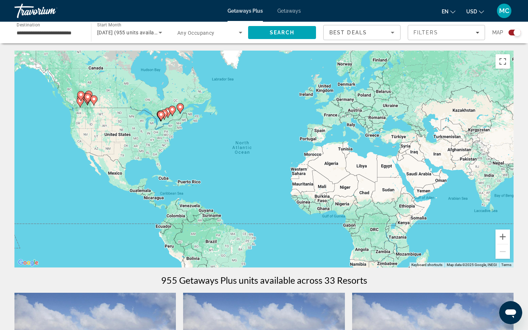
click at [37, 30] on input "**********" at bounding box center [49, 33] width 65 height 9
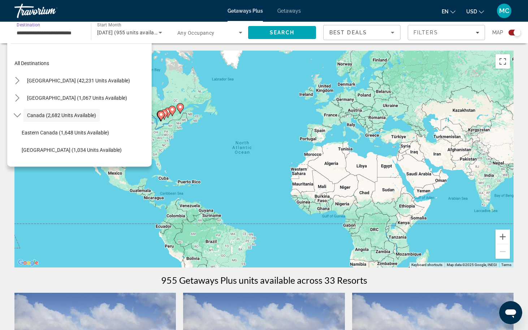
scroll to position [8, 0]
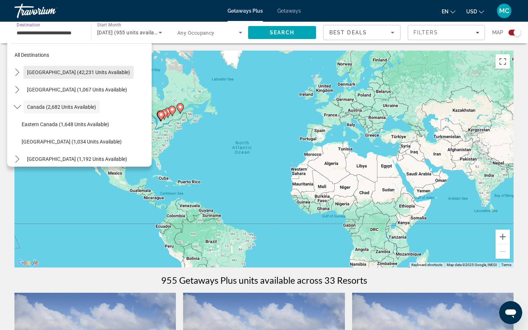
click at [35, 71] on span "[GEOGRAPHIC_DATA] (42,231 units available)" at bounding box center [78, 72] width 103 height 6
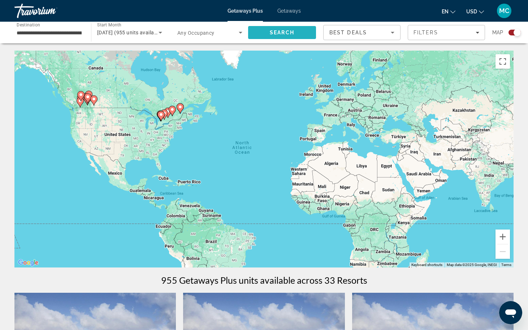
click at [278, 30] on span "Search" at bounding box center [282, 33] width 25 height 6
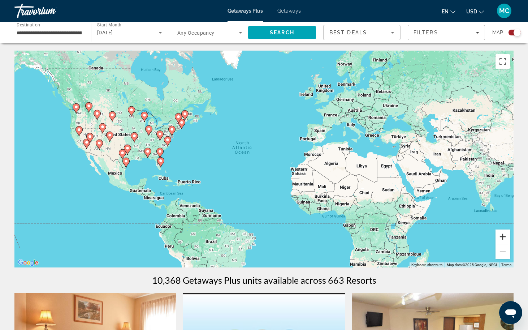
click at [501, 237] on button "Zoom in" at bounding box center [502, 236] width 14 height 14
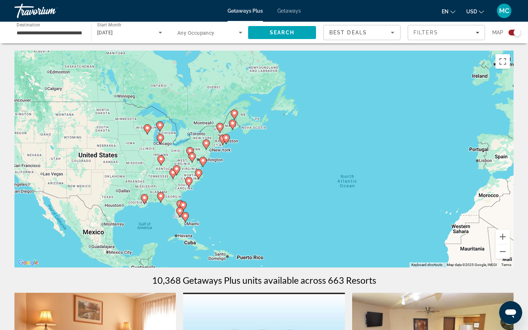
drag, startPoint x: 107, startPoint y: 162, endPoint x: 239, endPoint y: 209, distance: 140.0
click at [239, 209] on div "To activate drag with keyboard, press Alt + Enter. Once in keyboard drag state,…" at bounding box center [263, 159] width 499 height 217
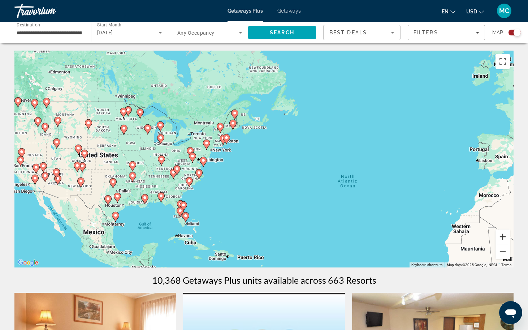
click at [503, 237] on button "Zoom in" at bounding box center [502, 236] width 14 height 14
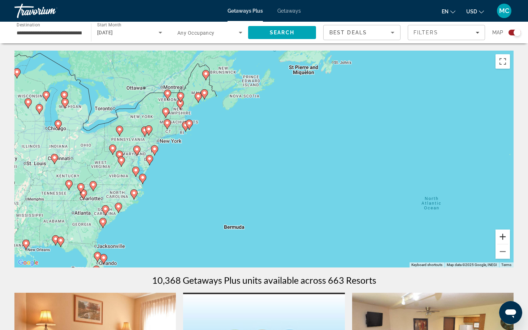
click at [503, 237] on button "Zoom in" at bounding box center [502, 236] width 14 height 14
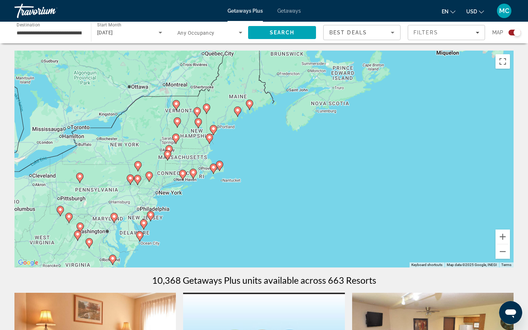
drag, startPoint x: 79, startPoint y: 174, endPoint x: 203, endPoint y: 258, distance: 150.2
click at [203, 258] on div "To activate drag with keyboard, press Alt + Enter. Once in keyboard drag state,…" at bounding box center [263, 159] width 499 height 217
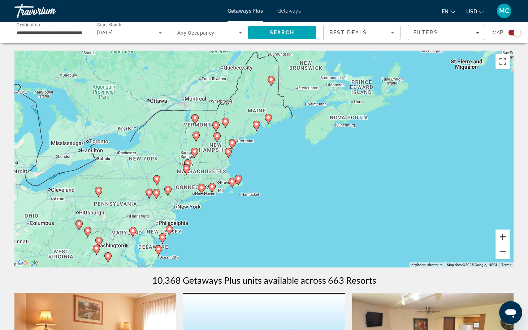
click at [500, 237] on button "Zoom in" at bounding box center [502, 236] width 14 height 14
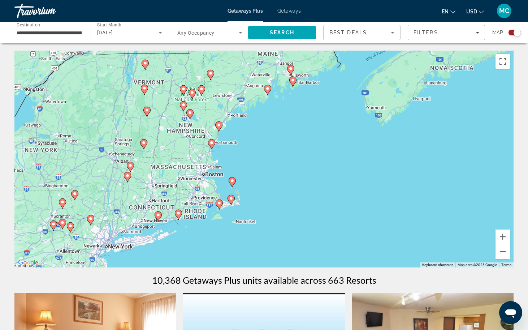
drag, startPoint x: 173, startPoint y: 238, endPoint x: 192, endPoint y: 229, distance: 21.2
click at [192, 229] on div "To activate drag with keyboard, press Alt + Enter. Once in keyboard drag state,…" at bounding box center [263, 159] width 499 height 217
click at [503, 234] on button "Zoom in" at bounding box center [502, 236] width 14 height 14
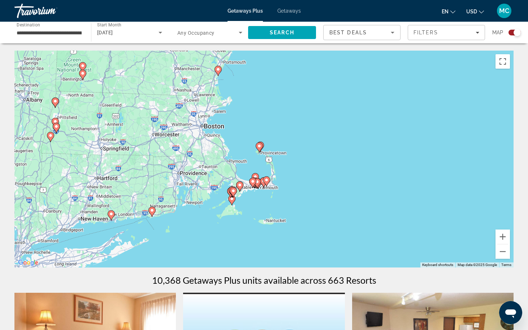
drag, startPoint x: 285, startPoint y: 194, endPoint x: 339, endPoint y: 138, distance: 77.9
click at [339, 138] on div "To activate drag with keyboard, press Alt + Enter. Once in keyboard drag state,…" at bounding box center [263, 159] width 499 height 217
click at [500, 233] on button "Zoom in" at bounding box center [502, 236] width 14 height 14
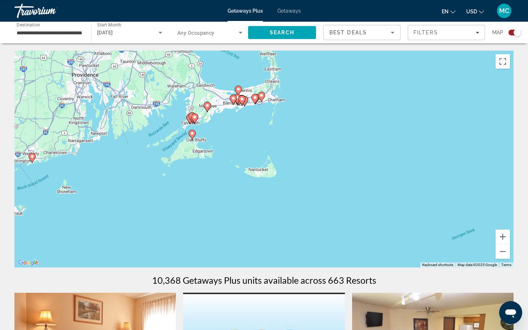
drag, startPoint x: 342, startPoint y: 224, endPoint x: 334, endPoint y: 100, distance: 124.1
click at [334, 100] on div "To activate drag with keyboard, press Alt + Enter. Once in keyboard drag state,…" at bounding box center [263, 159] width 499 height 217
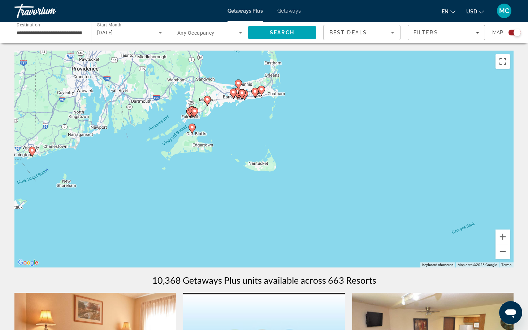
click at [192, 130] on icon "Main content" at bounding box center [192, 128] width 6 height 9
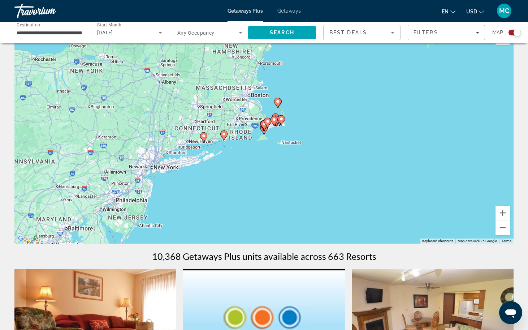
scroll to position [36, 0]
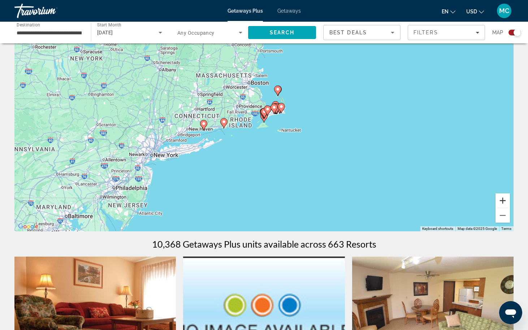
click at [504, 199] on button "Zoom in" at bounding box center [502, 200] width 14 height 14
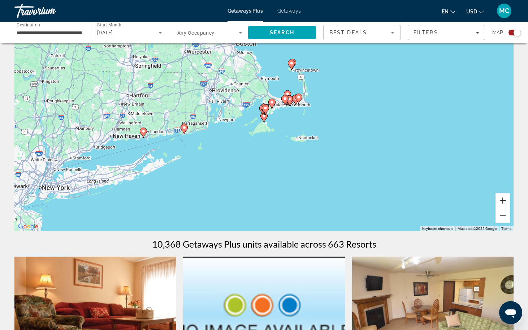
click at [504, 199] on button "Zoom in" at bounding box center [502, 200] width 14 height 14
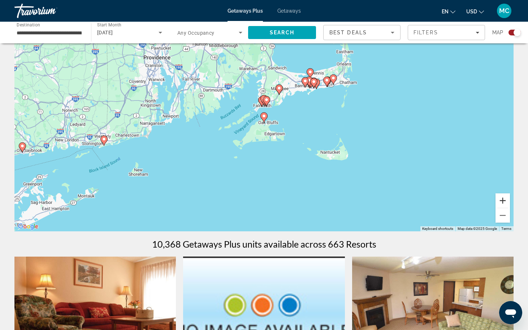
click at [504, 199] on button "Zoom in" at bounding box center [502, 200] width 14 height 14
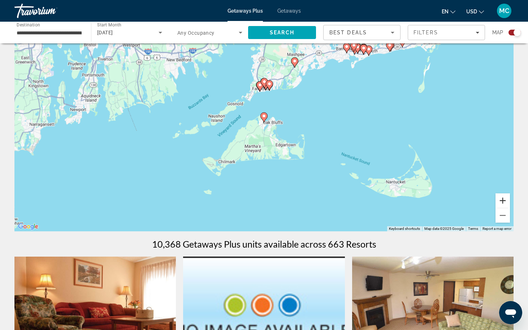
click at [504, 199] on button "Zoom in" at bounding box center [502, 200] width 14 height 14
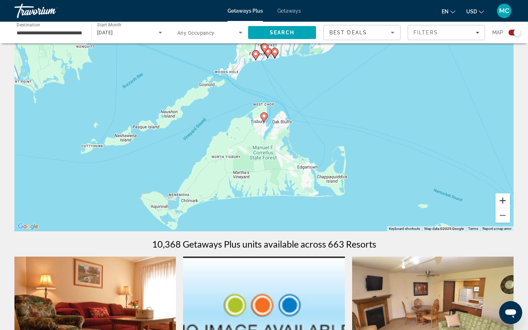
click at [504, 199] on button "Zoom in" at bounding box center [502, 200] width 14 height 14
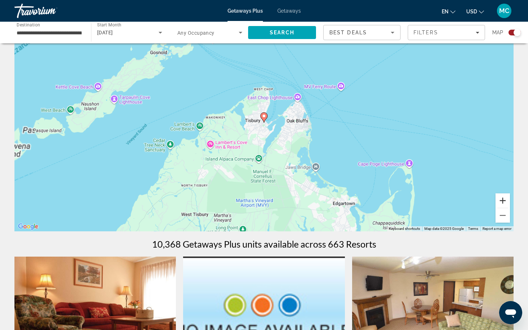
click at [504, 199] on button "Zoom in" at bounding box center [502, 200] width 14 height 14
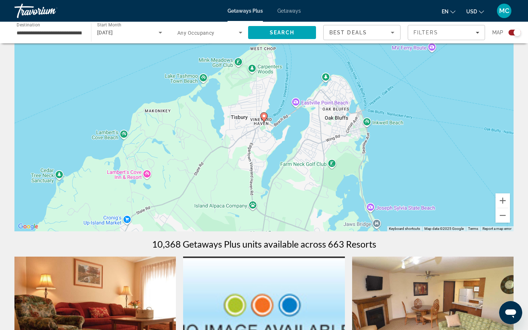
click at [264, 115] on image "Main content" at bounding box center [264, 116] width 4 height 4
type input "**********"
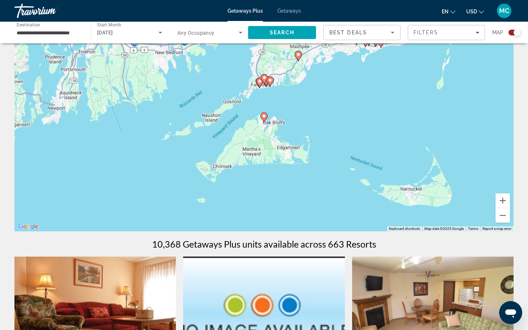
click at [264, 115] on image "Main content" at bounding box center [264, 116] width 4 height 4
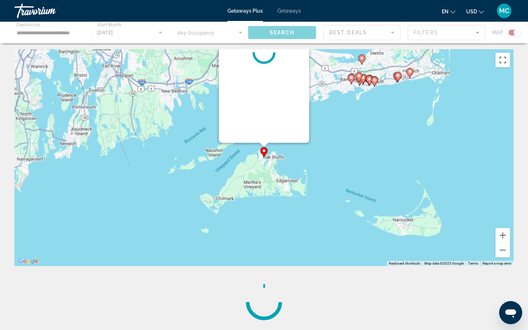
scroll to position [0, 0]
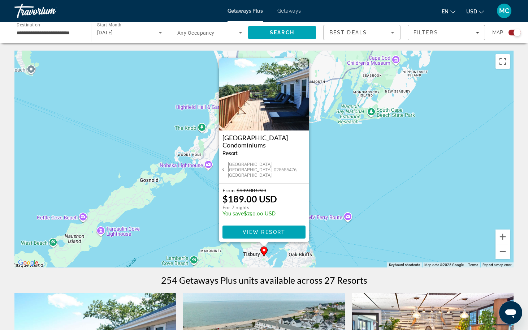
click at [371, 176] on div "To activate drag with keyboard, press Alt + Enter. Once in keyboard drag state,…" at bounding box center [263, 159] width 499 height 217
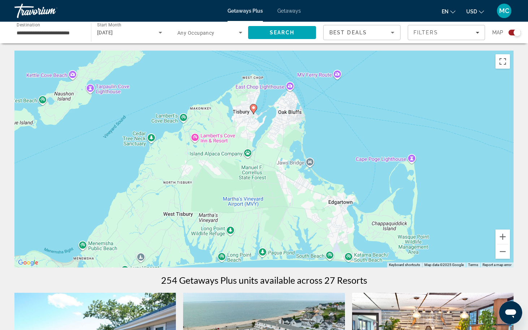
drag, startPoint x: 318, startPoint y: 189, endPoint x: 308, endPoint y: 46, distance: 143.3
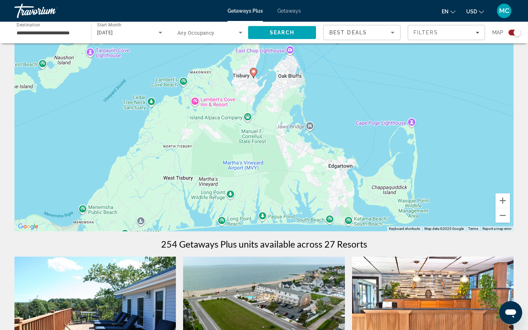
click at [254, 71] on image "Main content" at bounding box center [253, 71] width 4 height 4
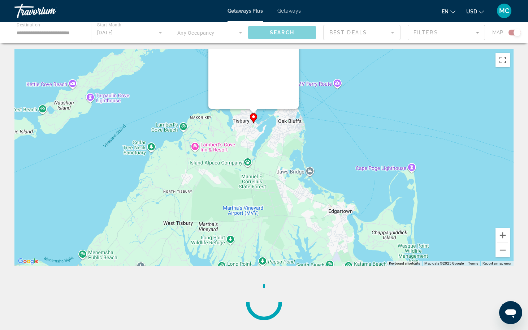
scroll to position [0, 0]
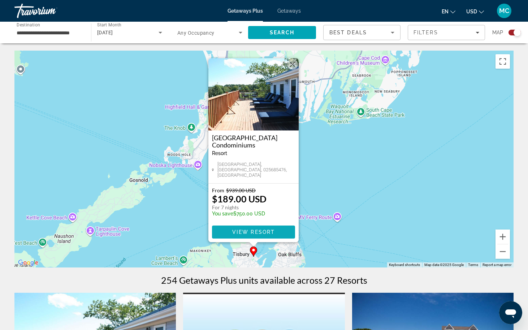
click at [251, 230] on span "View Resort" at bounding box center [253, 232] width 43 height 6
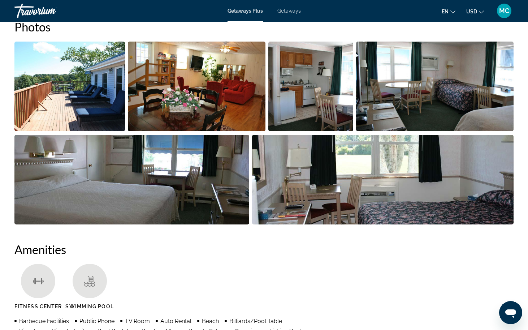
scroll to position [328, 0]
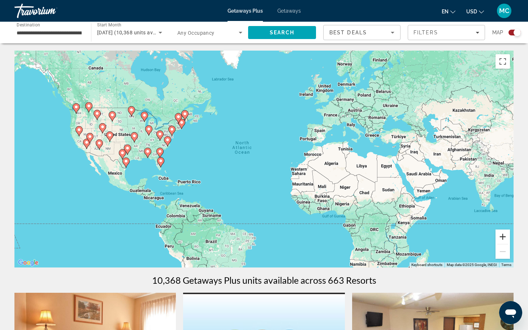
click at [504, 237] on button "Zoom in" at bounding box center [502, 236] width 14 height 14
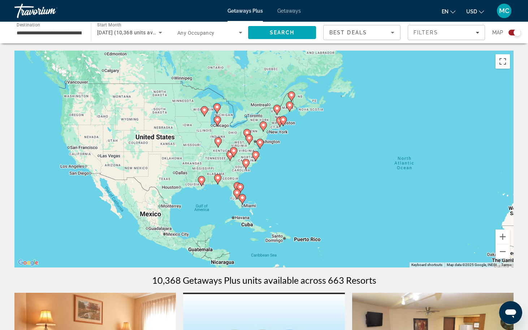
drag, startPoint x: 97, startPoint y: 139, endPoint x: 283, endPoint y: 166, distance: 187.9
click at [283, 166] on div "To activate drag with keyboard, press Alt + Enter. Once in keyboard drag state,…" at bounding box center [263, 159] width 499 height 217
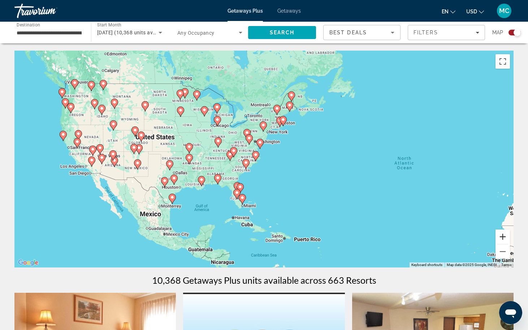
click at [502, 234] on button "Zoom in" at bounding box center [502, 236] width 14 height 14
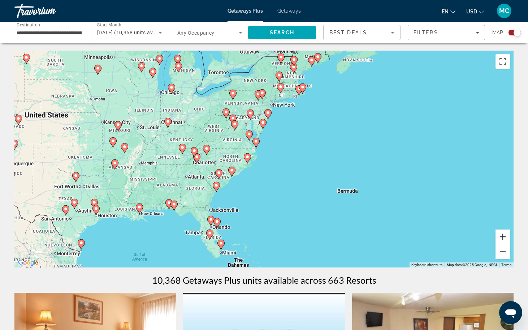
click at [502, 234] on button "Zoom in" at bounding box center [502, 236] width 14 height 14
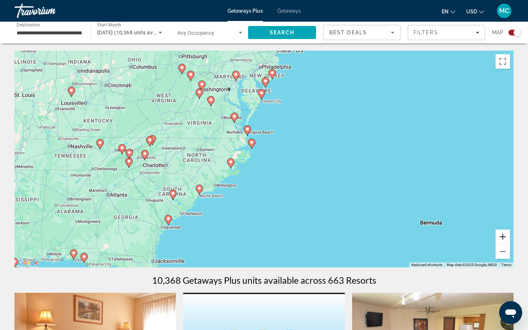
click at [502, 234] on button "Zoom in" at bounding box center [502, 236] width 14 height 14
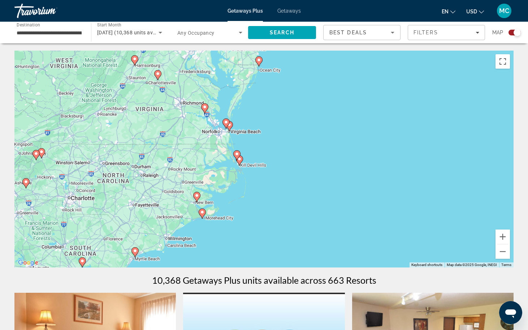
drag, startPoint x: 138, startPoint y: 127, endPoint x: 138, endPoint y: 158, distance: 31.4
click at [138, 158] on div "To activate drag with keyboard, press Alt + Enter. Once in keyboard drag state,…" at bounding box center [263, 159] width 499 height 217
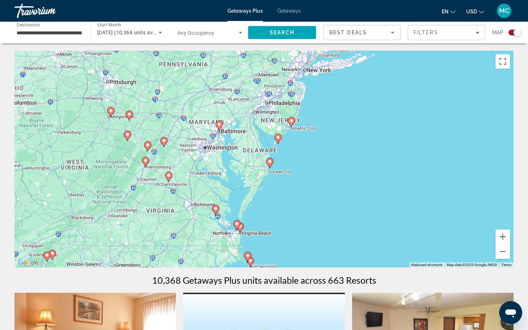
drag, startPoint x: 104, startPoint y: 126, endPoint x: 116, endPoint y: 225, distance: 99.7
click at [116, 225] on div "To activate drag with keyboard, press Alt + Enter. Once in keyboard drag state,…" at bounding box center [263, 159] width 499 height 217
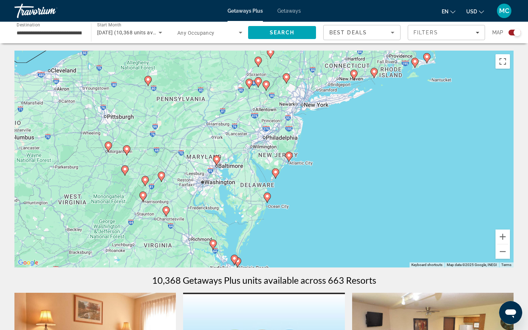
drag, startPoint x: 108, startPoint y: 162, endPoint x: 105, endPoint y: 209, distance: 46.3
click at [105, 209] on div "To activate drag with keyboard, press Alt + Enter. Once in keyboard drag state,…" at bounding box center [263, 159] width 499 height 217
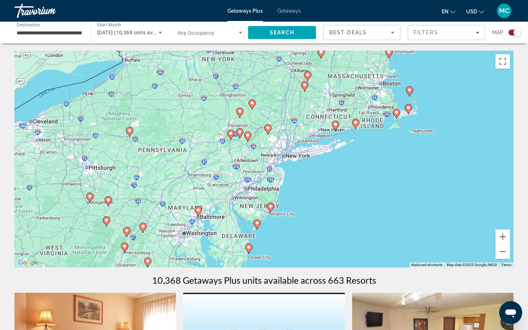
drag, startPoint x: 148, startPoint y: 135, endPoint x: 129, endPoint y: 175, distance: 44.6
click at [129, 175] on div "To activate drag with keyboard, press Alt + Enter. Once in keyboard drag state,…" at bounding box center [263, 159] width 499 height 217
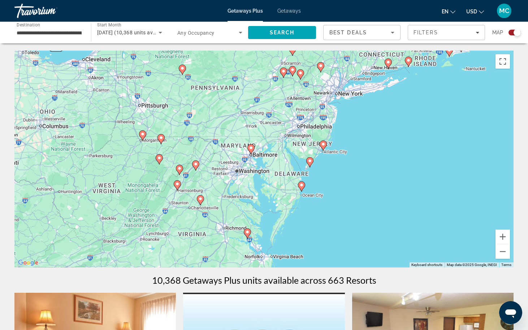
drag, startPoint x: 141, startPoint y: 177, endPoint x: 196, endPoint y: 110, distance: 85.9
click at [196, 110] on div "To activate drag with keyboard, press Alt + Enter. Once in keyboard drag state,…" at bounding box center [263, 159] width 499 height 217
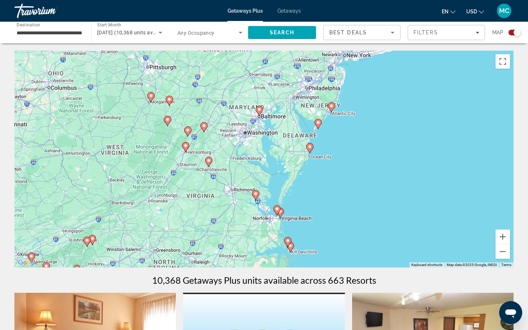
drag, startPoint x: 152, startPoint y: 216, endPoint x: 179, endPoint y: 101, distance: 118.5
click at [179, 101] on div "To activate drag with keyboard, press Alt + Enter. Once in keyboard drag state,…" at bounding box center [263, 159] width 499 height 217
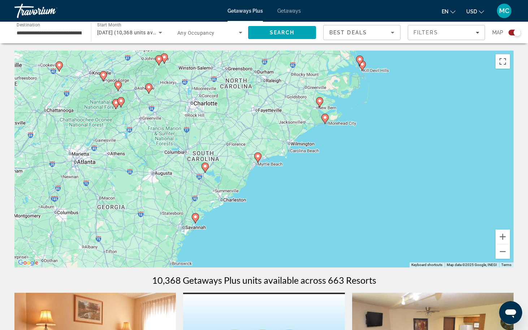
drag, startPoint x: 158, startPoint y: 150, endPoint x: 200, endPoint y: 97, distance: 67.8
click at [200, 97] on div "To activate drag with keyboard, press Alt + Enter. Once in keyboard drag state,…" at bounding box center [263, 159] width 499 height 217
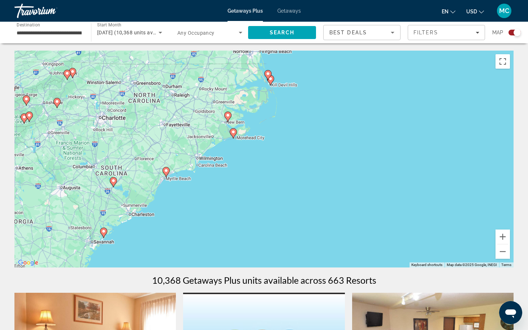
drag, startPoint x: 243, startPoint y: 111, endPoint x: 151, endPoint y: 127, distance: 93.7
click at [151, 127] on div "To activate drag with keyboard, press Alt + Enter. Once in keyboard drag state,…" at bounding box center [263, 159] width 499 height 217
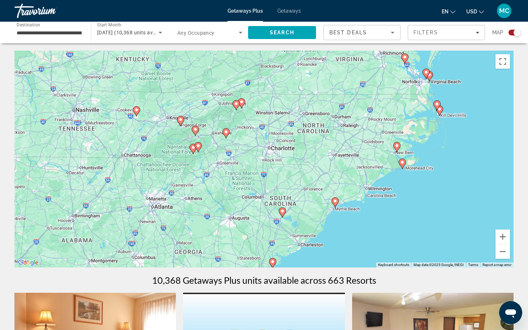
drag, startPoint x: 116, startPoint y: 136, endPoint x: 287, endPoint y: 165, distance: 173.7
click at [287, 165] on div "To activate drag with keyboard, press Alt + Enter. Once in keyboard drag state,…" at bounding box center [263, 159] width 499 height 217
click at [503, 236] on button "Zoom in" at bounding box center [502, 236] width 14 height 14
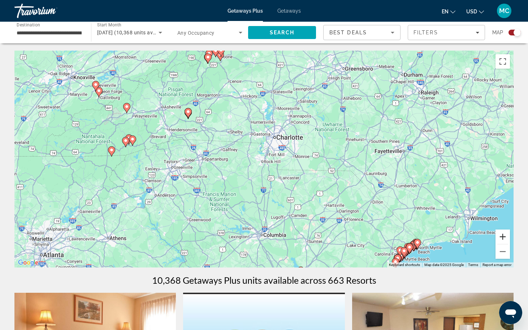
click at [503, 236] on button "Zoom in" at bounding box center [502, 236] width 14 height 14
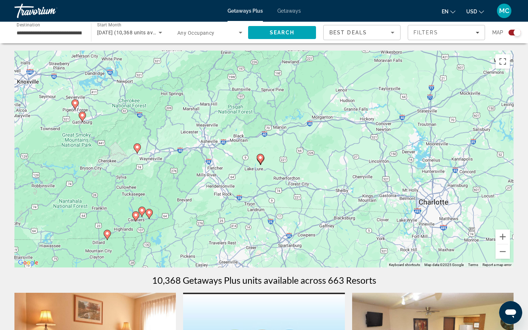
drag, startPoint x: 172, startPoint y: 102, endPoint x: 321, endPoint y: 191, distance: 173.5
click at [321, 191] on div "To activate drag with keyboard, press Alt + Enter. Once in keyboard drag state,…" at bounding box center [263, 159] width 499 height 217
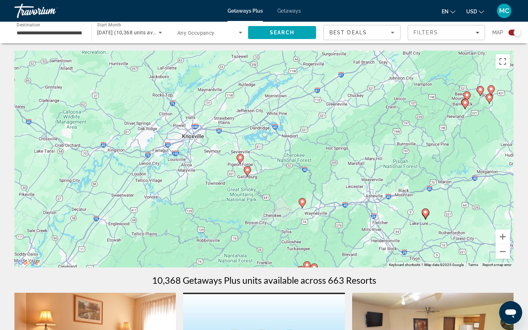
drag, startPoint x: 178, startPoint y: 168, endPoint x: 278, endPoint y: 194, distance: 102.6
click at [278, 194] on div "To activate drag with keyboard, press Alt + Enter. Once in keyboard drag state,…" at bounding box center [263, 159] width 499 height 217
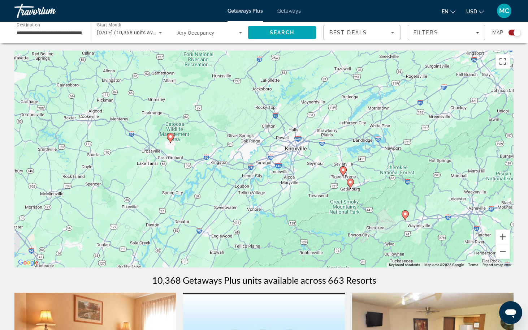
drag, startPoint x: 142, startPoint y: 179, endPoint x: 245, endPoint y: 191, distance: 103.3
click at [244, 191] on div "To activate drag with keyboard, press Alt + Enter. Once in keyboard drag state,…" at bounding box center [263, 159] width 499 height 217
click at [342, 169] on image "Main content" at bounding box center [343, 170] width 4 height 4
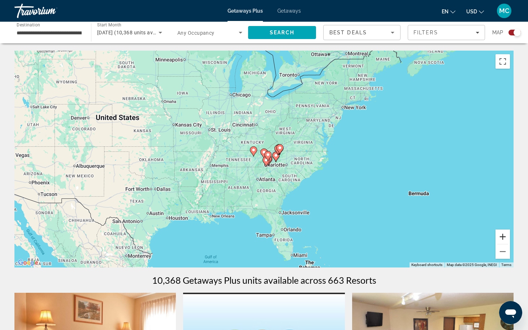
click at [500, 234] on button "Zoom in" at bounding box center [502, 236] width 14 height 14
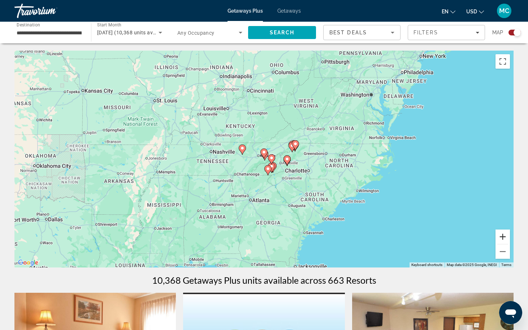
click at [500, 234] on button "Zoom in" at bounding box center [502, 236] width 14 height 14
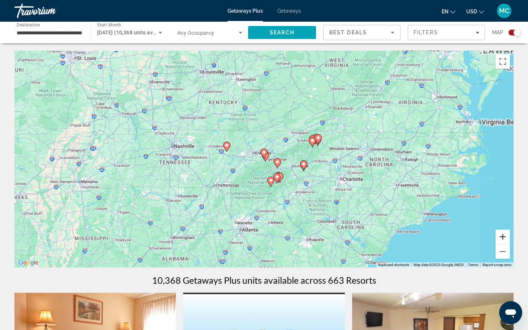
click at [500, 234] on button "Zoom in" at bounding box center [502, 236] width 14 height 14
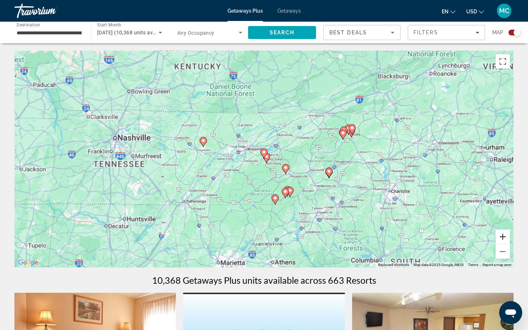
click at [500, 234] on button "Zoom in" at bounding box center [502, 236] width 14 height 14
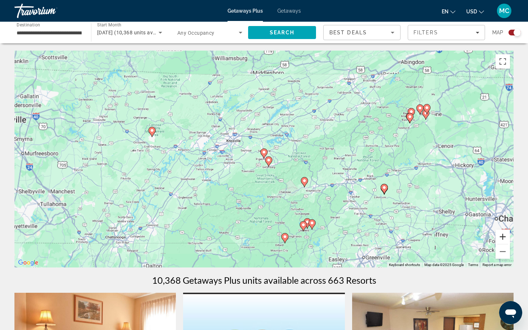
click at [500, 234] on button "Zoom in" at bounding box center [502, 236] width 14 height 14
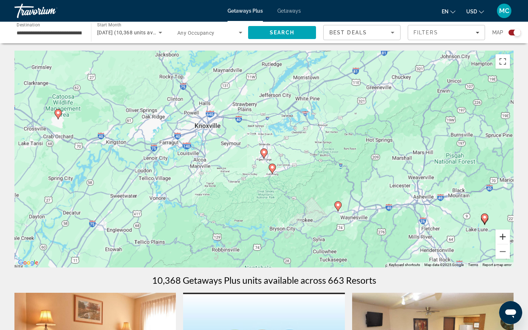
click at [500, 234] on button "Zoom in" at bounding box center [502, 236] width 14 height 14
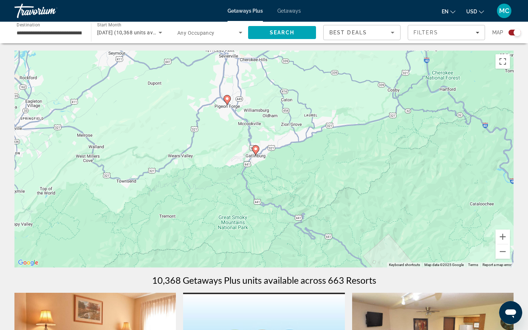
drag, startPoint x: 377, startPoint y: 183, endPoint x: 338, endPoint y: 125, distance: 69.3
click at [338, 125] on div "To activate drag with keyboard, press Alt + Enter. Once in keyboard drag state,…" at bounding box center [263, 159] width 499 height 217
click at [226, 100] on image "Main content" at bounding box center [227, 98] width 4 height 4
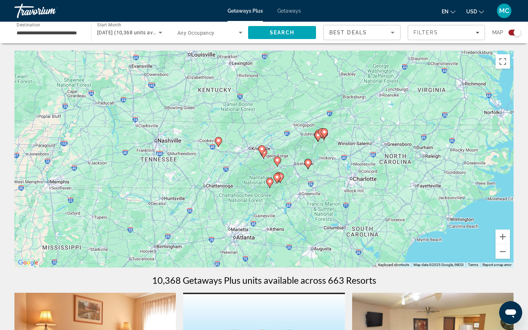
click at [261, 148] on image "Main content" at bounding box center [262, 149] width 4 height 4
type input "**********"
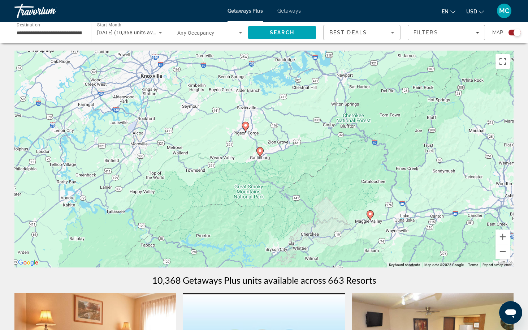
click at [244, 125] on image "Main content" at bounding box center [245, 125] width 4 height 4
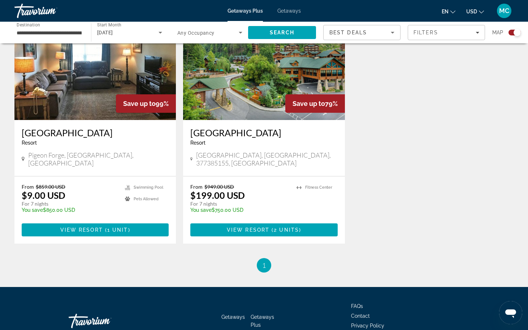
scroll to position [289, 0]
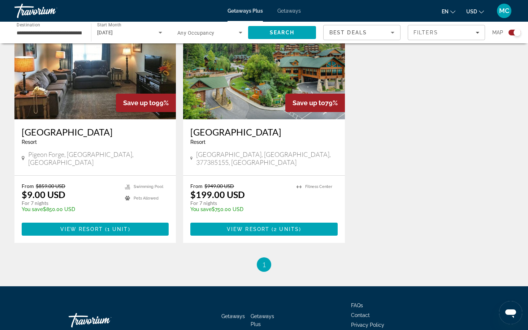
click at [246, 136] on h3 "[GEOGRAPHIC_DATA]" at bounding box center [263, 131] width 147 height 11
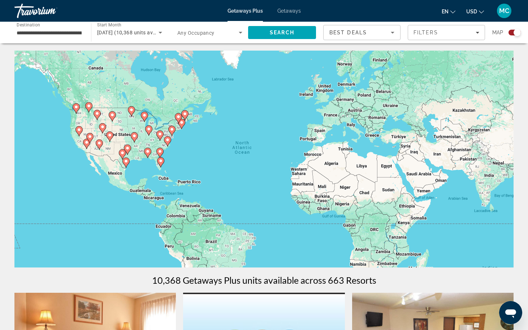
click at [35, 31] on input "**********" at bounding box center [49, 33] width 65 height 9
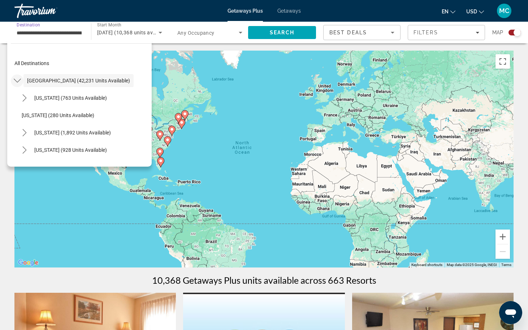
click at [15, 79] on icon "Toggle United States (42,231 units available) submenu" at bounding box center [16, 81] width 7 height 4
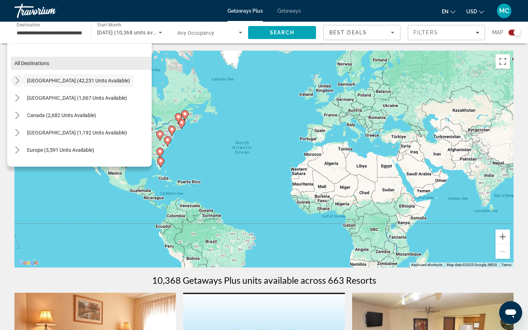
click at [27, 64] on span "All destinations" at bounding box center [31, 63] width 35 height 6
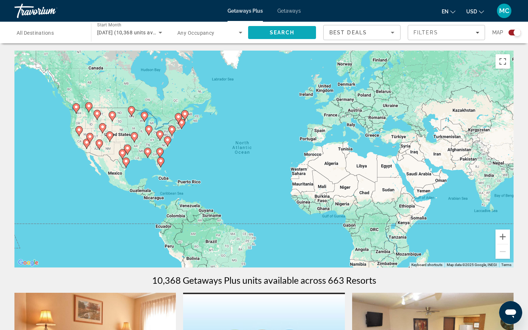
click at [270, 34] on span "Search" at bounding box center [282, 33] width 25 height 6
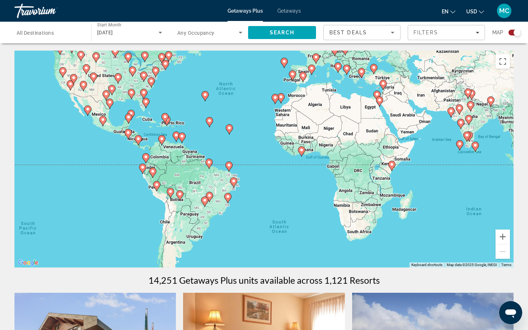
drag, startPoint x: 184, startPoint y: 141, endPoint x: 168, endPoint y: 81, distance: 62.6
click at [168, 81] on div "To activate drag with keyboard, press Alt + Enter. Once in keyboard drag state,…" at bounding box center [263, 159] width 499 height 217
click at [501, 236] on button "Zoom in" at bounding box center [502, 236] width 14 height 14
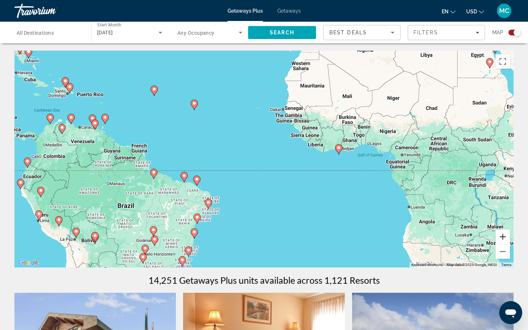
click at [501, 236] on button "Zoom in" at bounding box center [502, 236] width 14 height 14
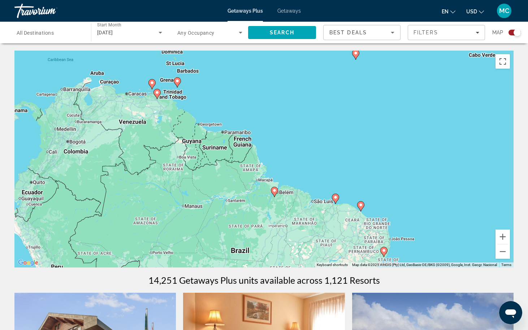
drag, startPoint x: 86, startPoint y: 177, endPoint x: 317, endPoint y: 175, distance: 231.4
click at [317, 175] on div "To activate drag with keyboard, press Alt + Enter. Once in keyboard drag state,…" at bounding box center [263, 159] width 499 height 217
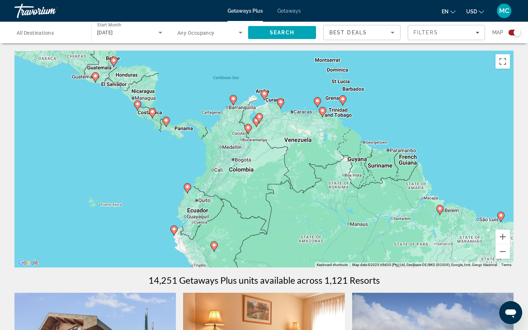
drag, startPoint x: 195, startPoint y: 198, endPoint x: 362, endPoint y: 216, distance: 168.1
click at [362, 216] on div "To activate drag with keyboard, press Alt + Enter. Once in keyboard drag state,…" at bounding box center [263, 159] width 499 height 217
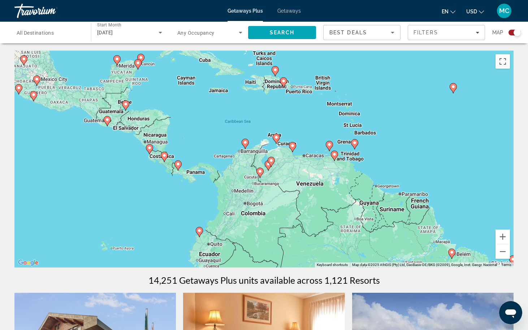
drag, startPoint x: 162, startPoint y: 167, endPoint x: 174, endPoint y: 212, distance: 46.3
click at [174, 212] on div "To activate drag with keyboard, press Alt + Enter. Once in keyboard drag state,…" at bounding box center [263, 159] width 499 height 217
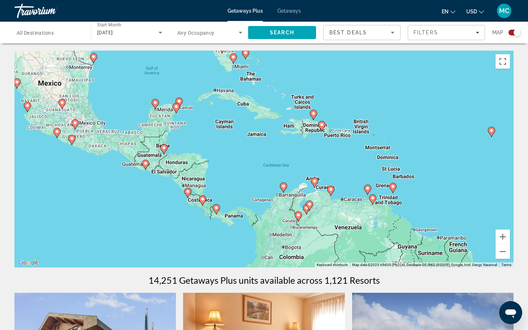
drag, startPoint x: 140, startPoint y: 184, endPoint x: 178, endPoint y: 231, distance: 60.3
click at [178, 231] on div "To activate drag with keyboard, press Alt + Enter. Once in keyboard drag state,…" at bounding box center [263, 159] width 499 height 217
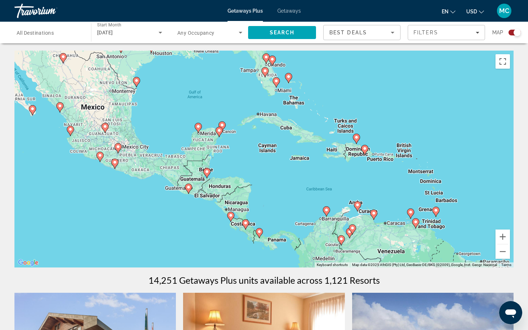
drag, startPoint x: 92, startPoint y: 175, endPoint x: 137, endPoint y: 200, distance: 51.6
click at [137, 200] on div "To activate drag with keyboard, press Alt + Enter. Once in keyboard drag state,…" at bounding box center [263, 159] width 499 height 217
click at [500, 233] on button "Zoom in" at bounding box center [502, 236] width 14 height 14
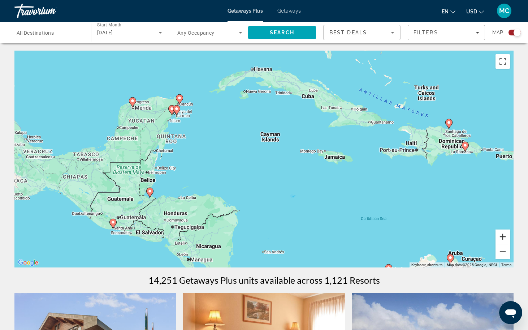
click at [500, 233] on button "Zoom in" at bounding box center [502, 236] width 14 height 14
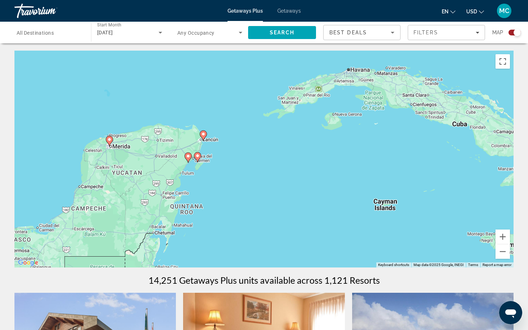
drag, startPoint x: 113, startPoint y: 121, endPoint x: 223, endPoint y: 214, distance: 143.7
click at [223, 214] on div "To activate drag with keyboard, press Alt + Enter. Once in keyboard drag state,…" at bounding box center [263, 159] width 499 height 217
click at [203, 135] on image "Main content" at bounding box center [203, 134] width 4 height 4
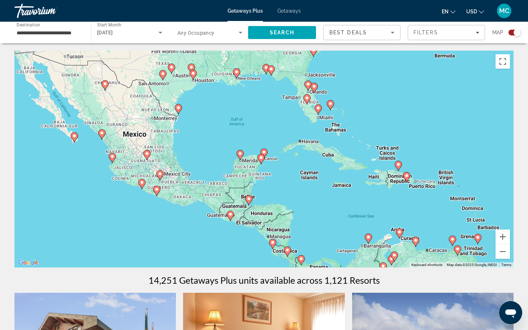
click at [265, 152] on image "Main content" at bounding box center [264, 152] width 4 height 4
type input "**********"
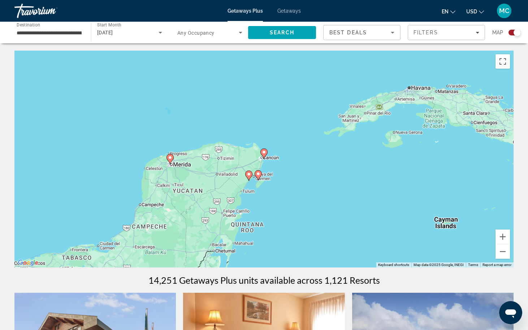
click at [265, 152] on image "Main content" at bounding box center [264, 152] width 4 height 4
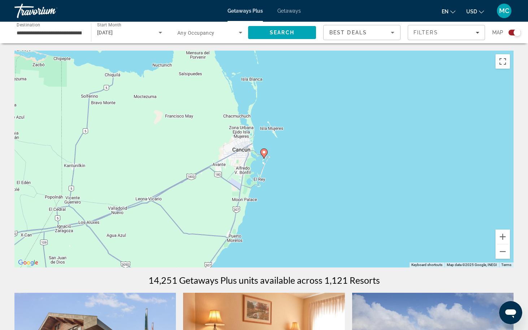
click at [265, 152] on image "Main content" at bounding box center [264, 152] width 4 height 4
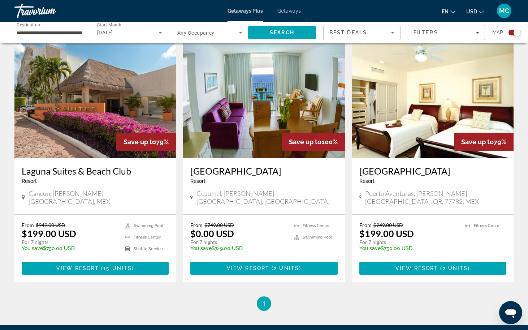
scroll to position [253, 0]
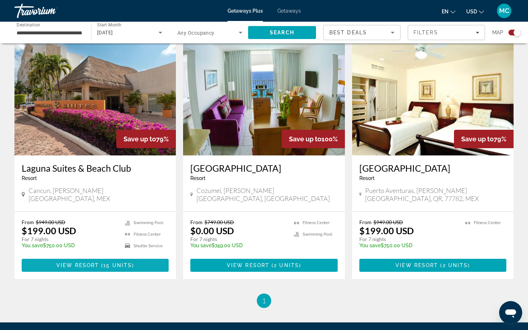
click at [88, 262] on span "View Resort" at bounding box center [77, 265] width 43 height 6
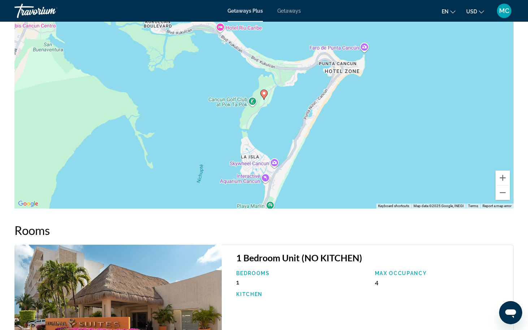
scroll to position [722, 0]
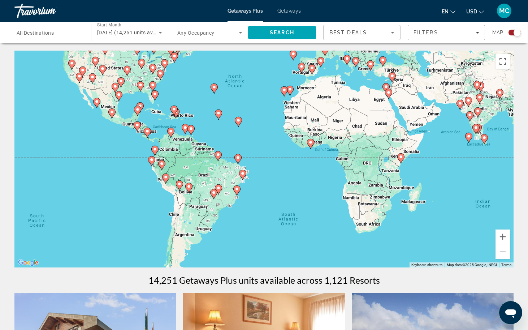
drag, startPoint x: 233, startPoint y: 190, endPoint x: 226, endPoint y: 123, distance: 67.5
click at [226, 123] on div "To activate drag with keyboard, press Alt + Enter. Once in keyboard drag state,…" at bounding box center [263, 159] width 499 height 217
click at [502, 238] on button "Zoom in" at bounding box center [502, 236] width 14 height 14
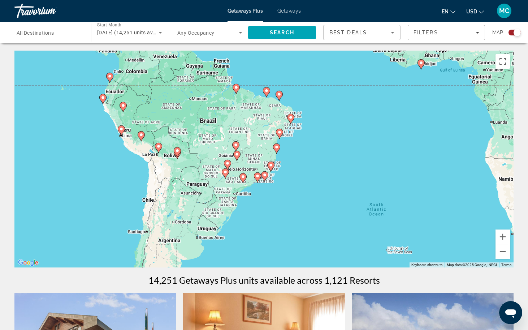
drag, startPoint x: 280, startPoint y: 236, endPoint x: 344, endPoint y: 166, distance: 95.6
click at [344, 166] on div "To activate drag with keyboard, press Alt + Enter. Once in keyboard drag state,…" at bounding box center [263, 159] width 499 height 217
click at [121, 128] on image "Main content" at bounding box center [121, 129] width 4 height 4
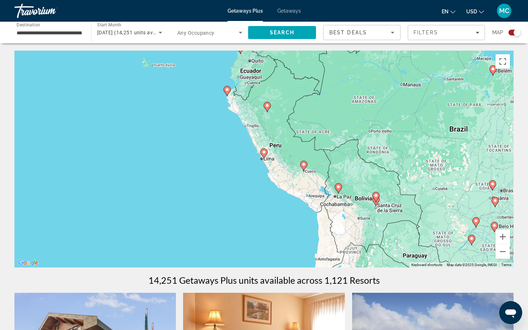
click at [265, 153] on image "Main content" at bounding box center [264, 152] width 4 height 4
type input "**********"
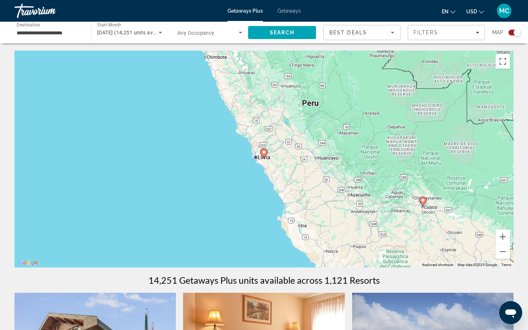
click at [264, 154] on image "Main content" at bounding box center [264, 152] width 4 height 4
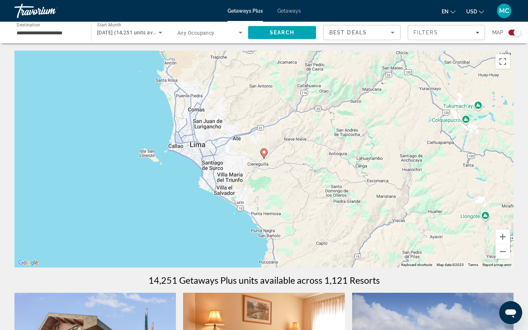
click at [264, 154] on image "Main content" at bounding box center [264, 152] width 4 height 4
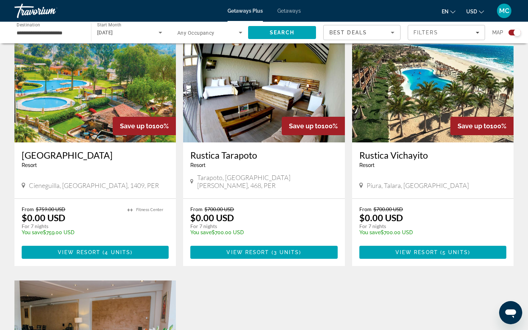
scroll to position [253, 0]
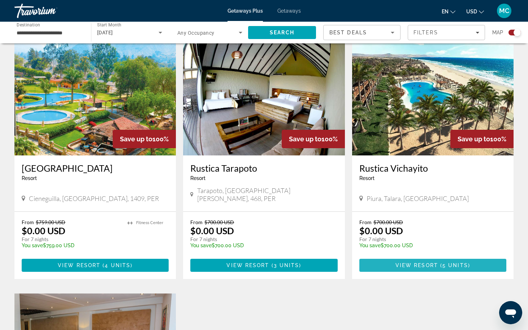
click at [415, 262] on span "View Resort" at bounding box center [416, 265] width 43 height 6
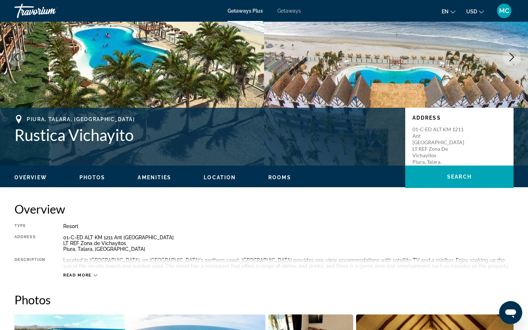
scroll to position [72, 0]
